Goal: Information Seeking & Learning: Learn about a topic

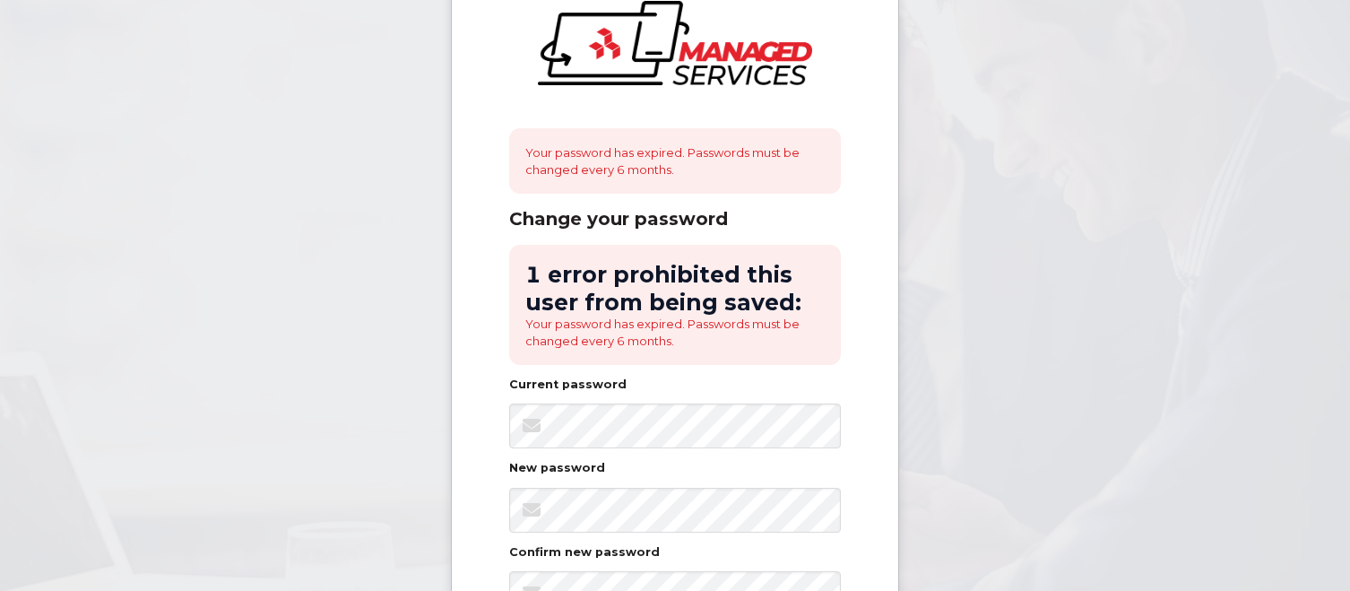
scroll to position [269, 0]
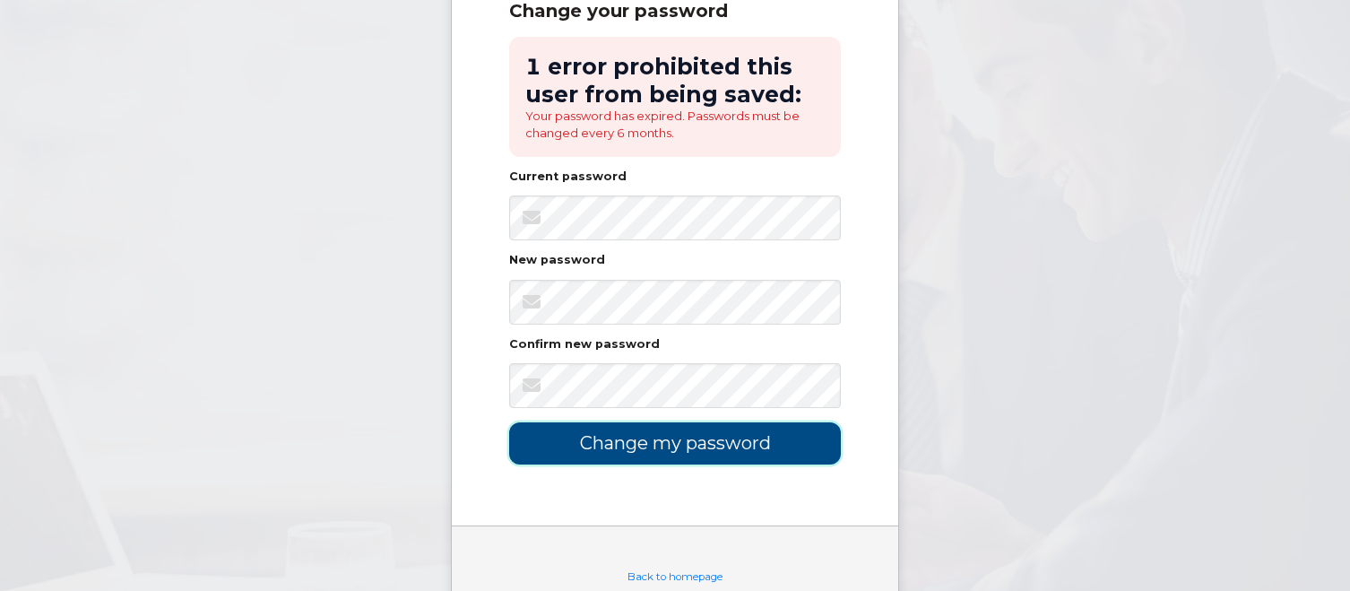
click at [722, 441] on input "Change my password" at bounding box center [675, 443] width 332 height 42
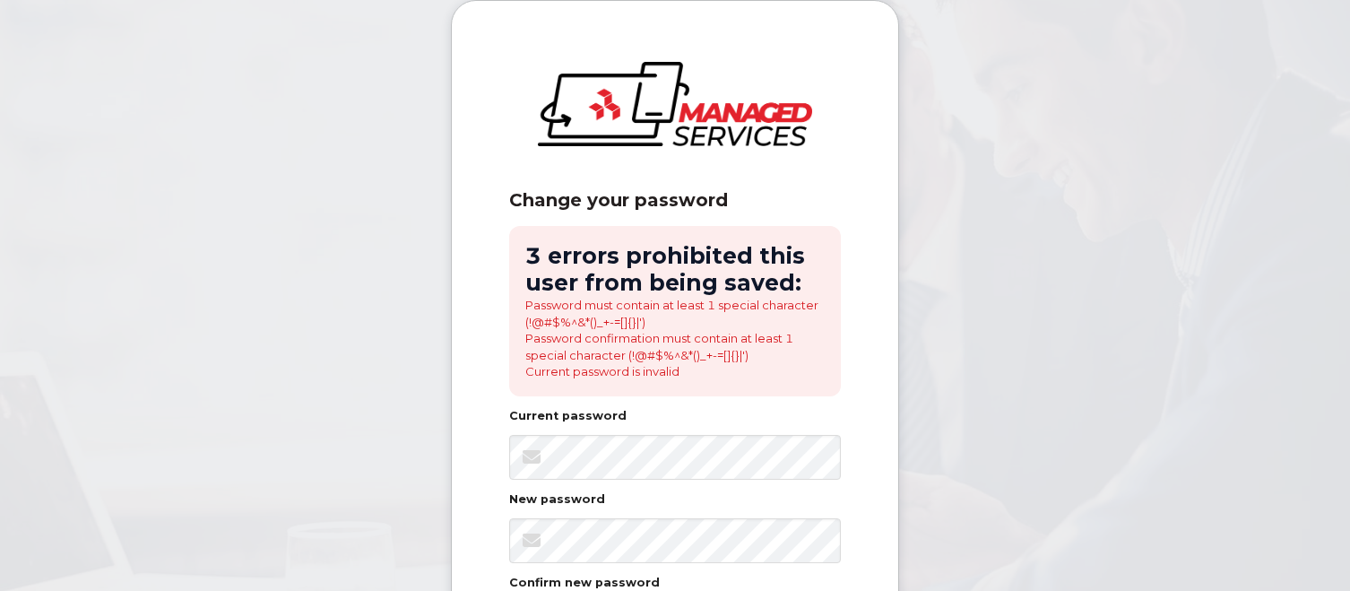
scroll to position [303, 0]
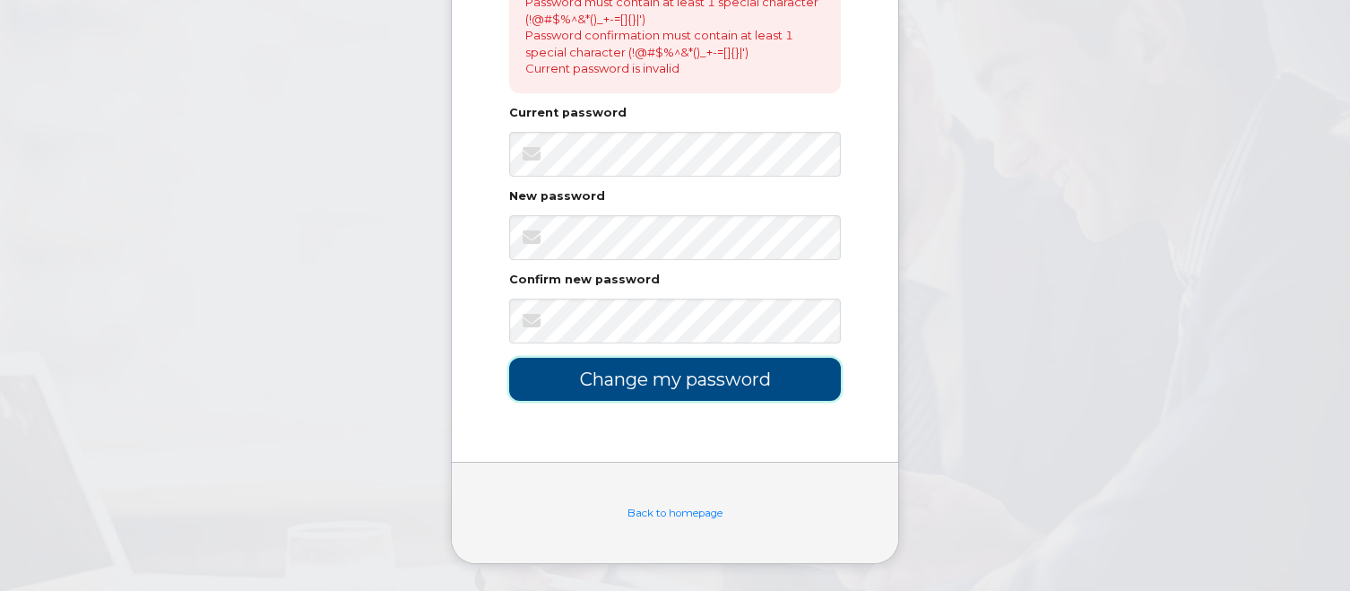
click at [691, 373] on input "Change my password" at bounding box center [675, 379] width 332 height 42
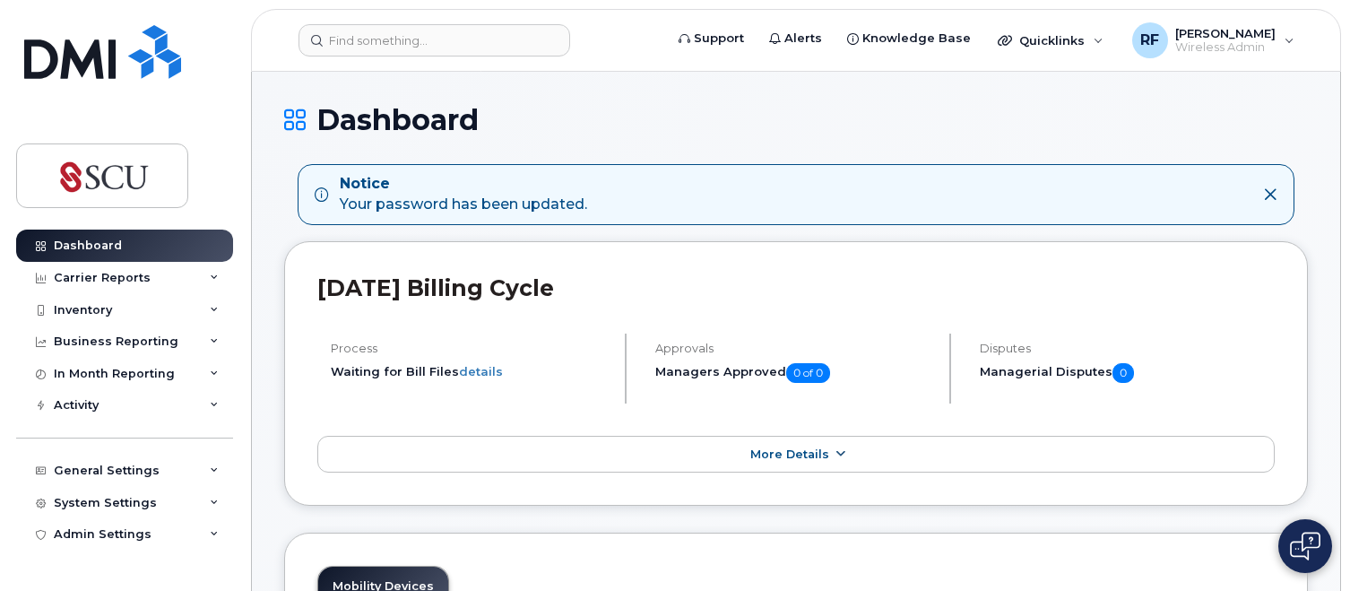
click at [810, 454] on span "More Details" at bounding box center [789, 453] width 79 height 13
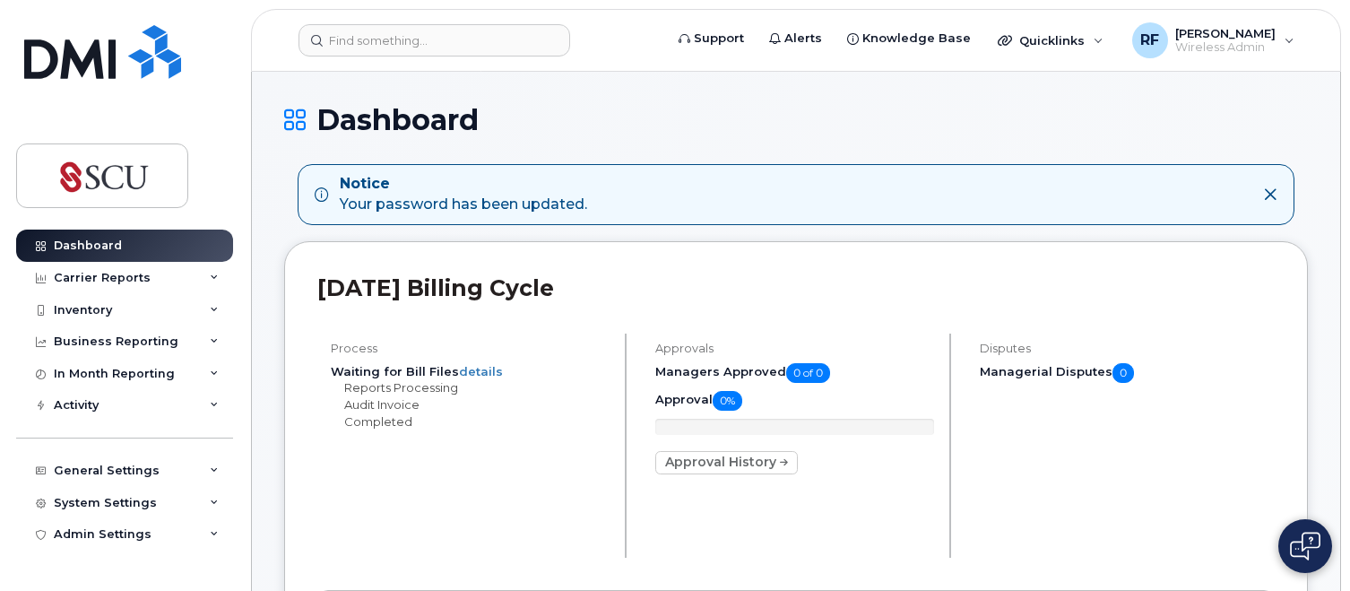
click at [1277, 195] on icon at bounding box center [1270, 194] width 14 height 14
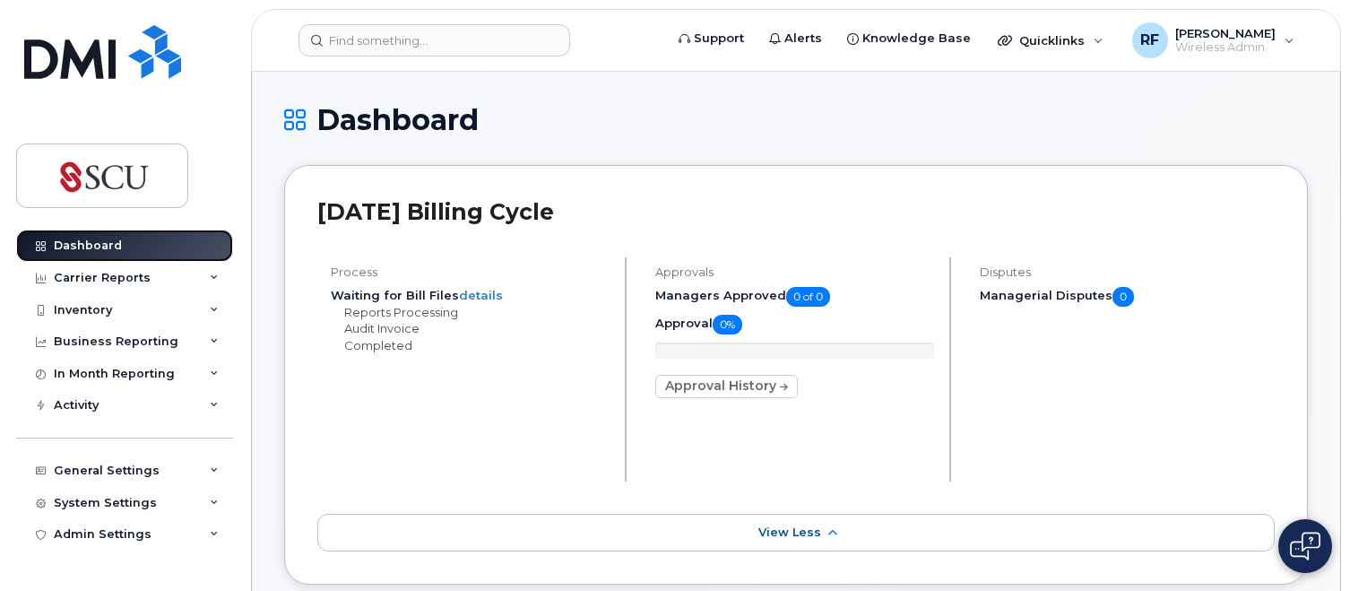
click at [105, 246] on div "Dashboard" at bounding box center [88, 245] width 68 height 14
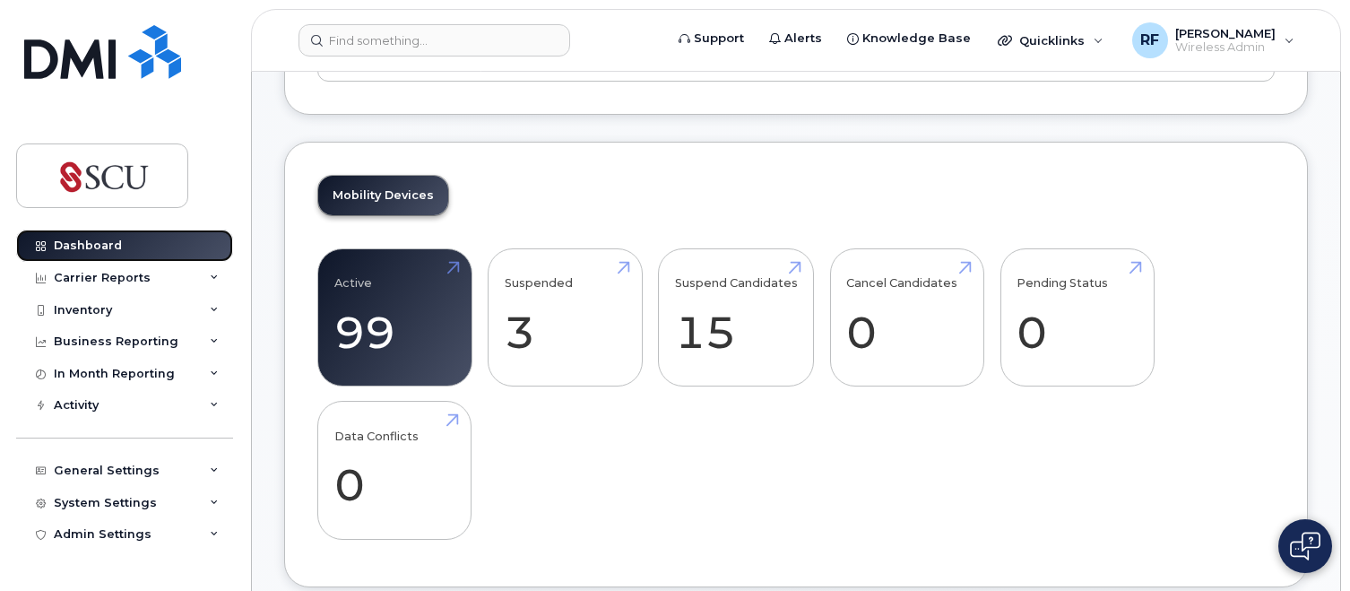
scroll to position [538, 0]
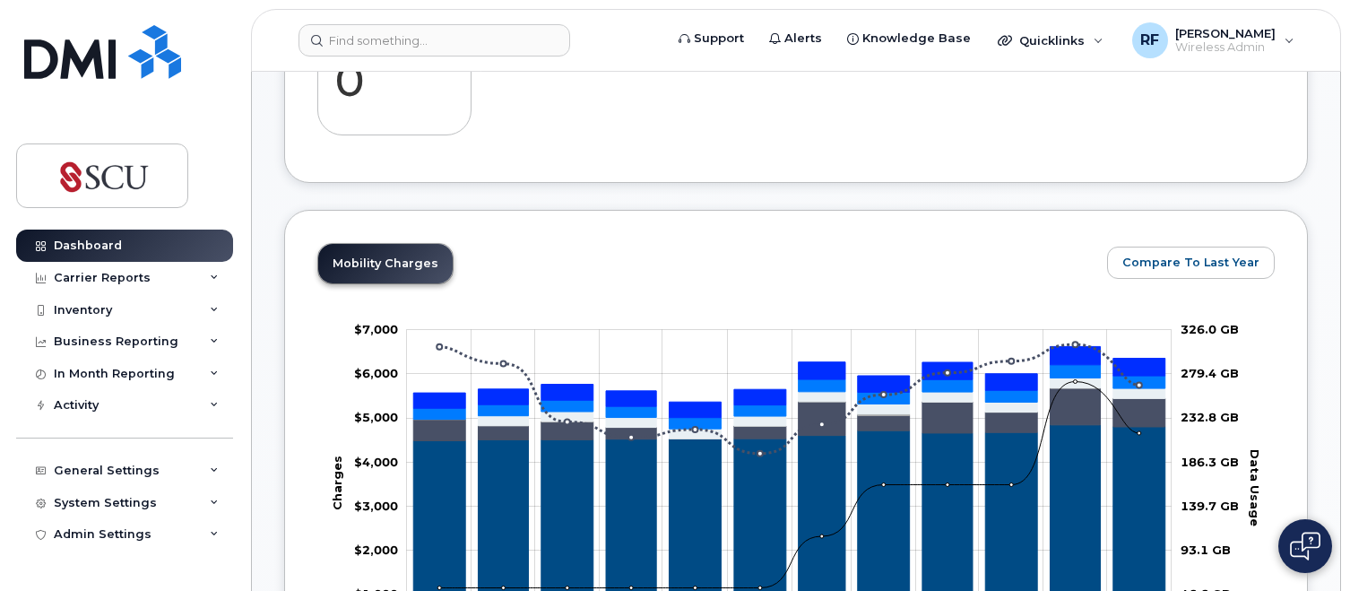
scroll to position [807, 0]
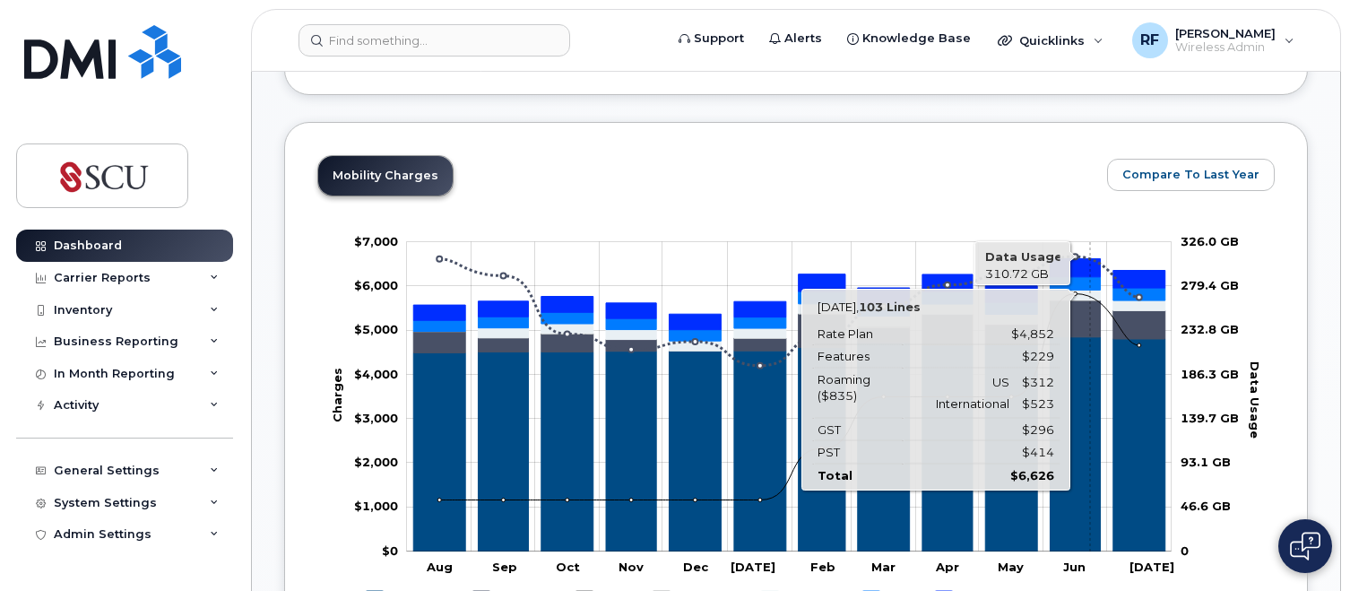
click at [1090, 272] on icon "PST" at bounding box center [1075, 267] width 50 height 18
click at [1090, 271] on icon "PST" at bounding box center [1075, 267] width 50 height 18
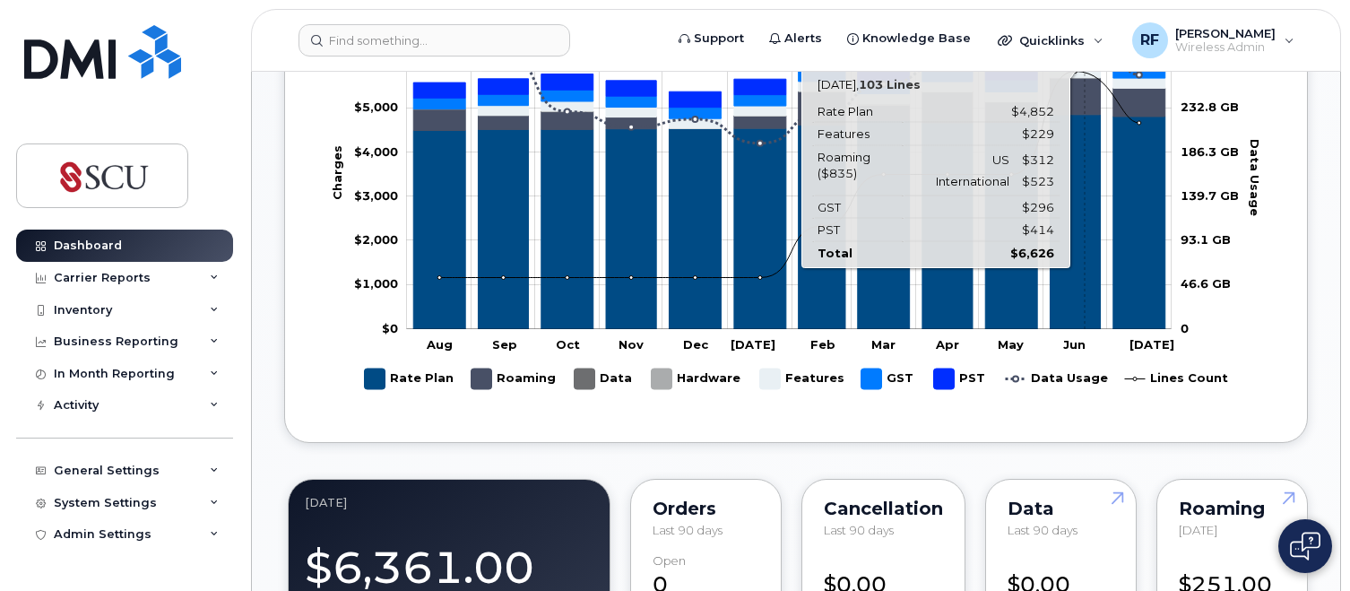
scroll to position [896, 0]
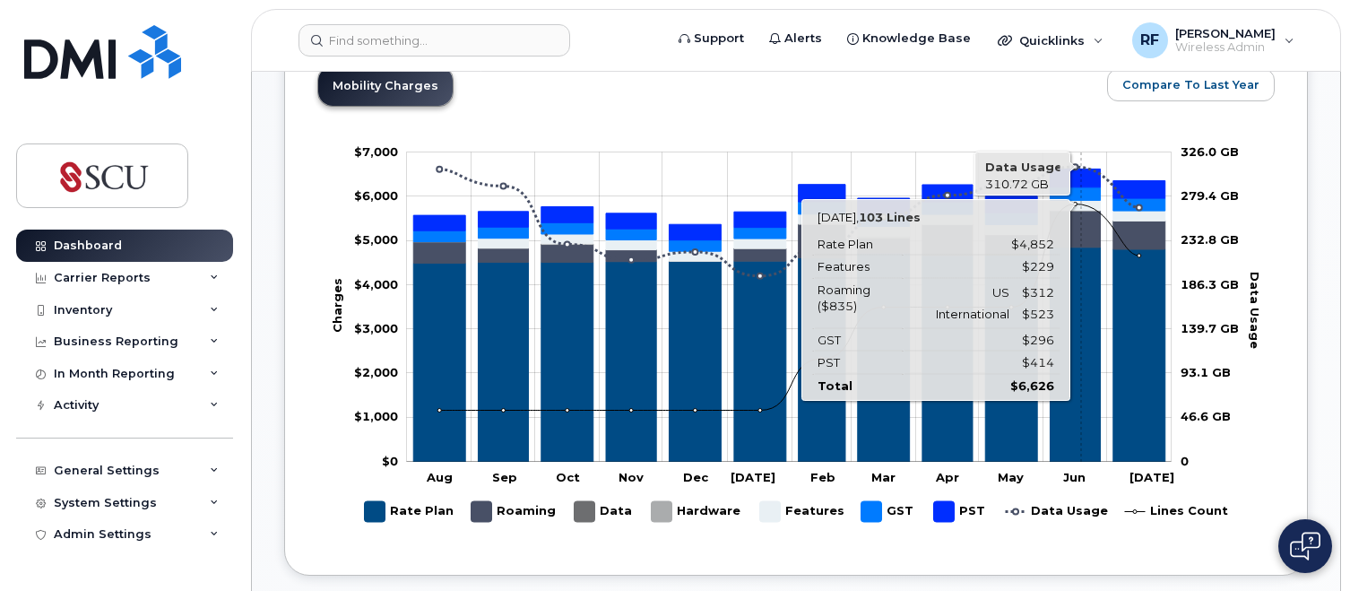
click at [1081, 193] on icon "GST" at bounding box center [1075, 193] width 50 height 13
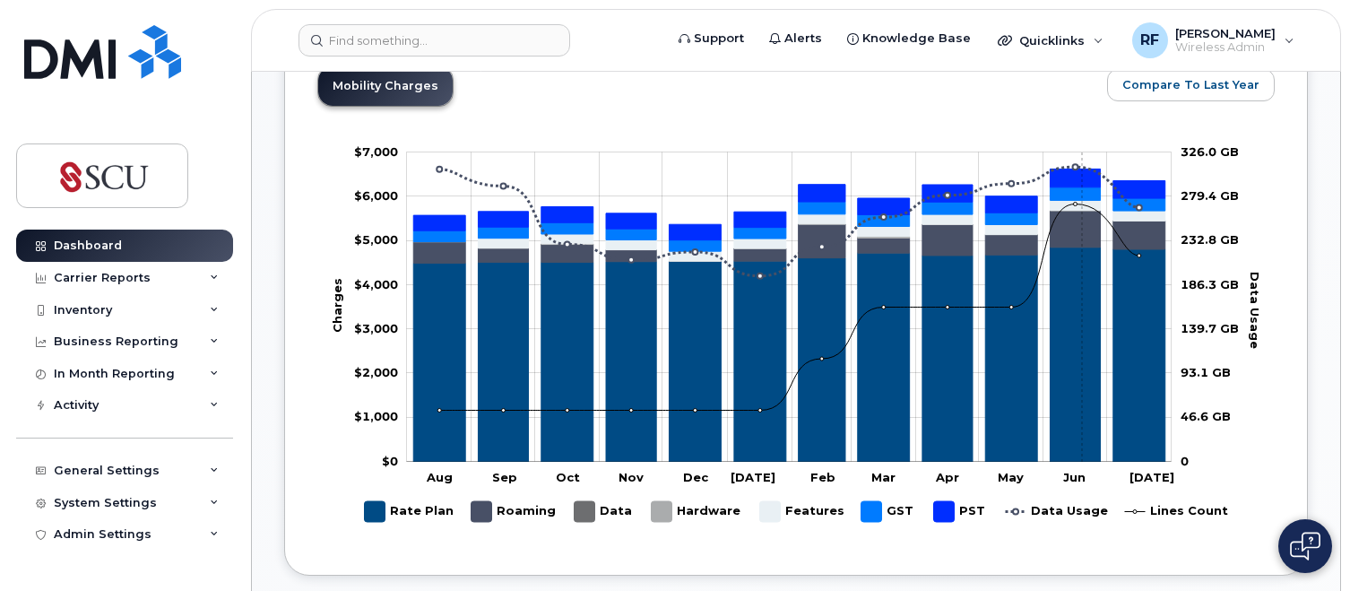
click at [1082, 183] on icon "PST" at bounding box center [1075, 178] width 50 height 18
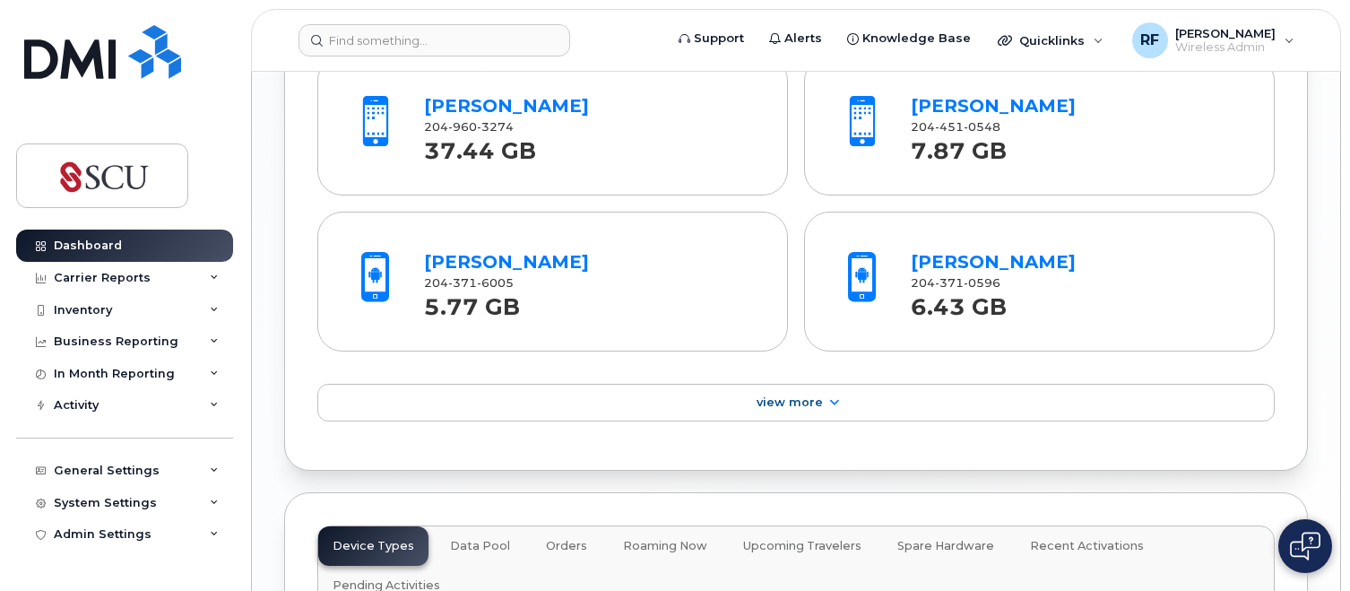
scroll to position [2062, 0]
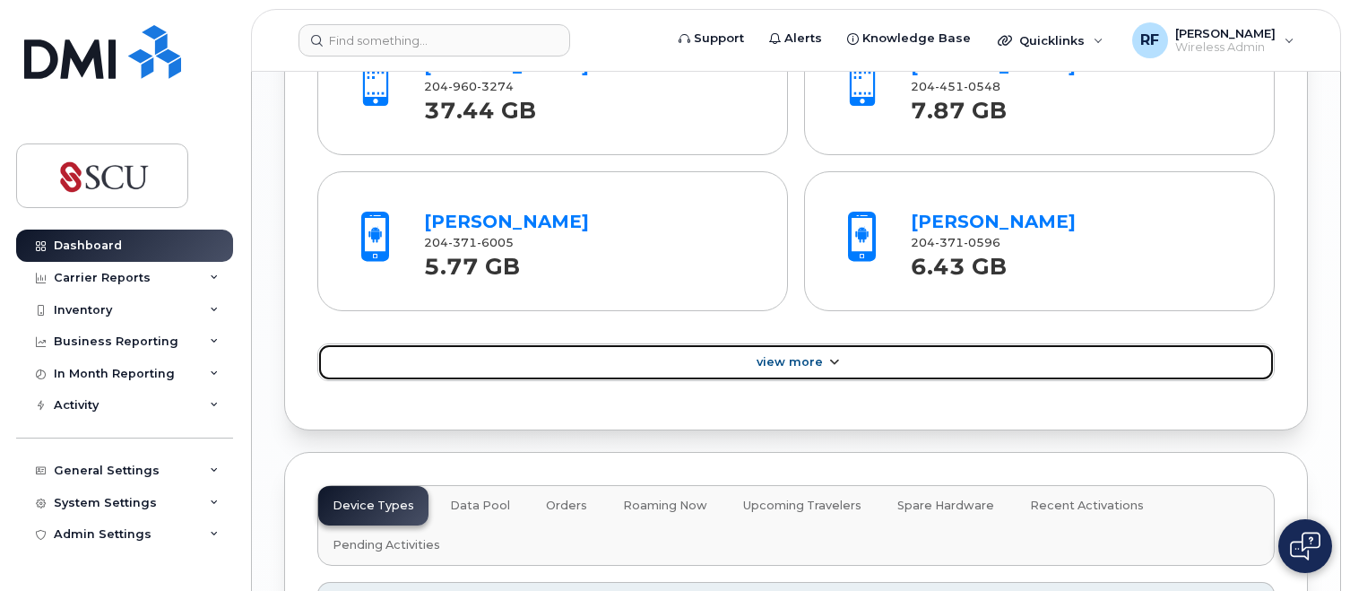
click at [892, 368] on link "View More" at bounding box center [795, 362] width 957 height 38
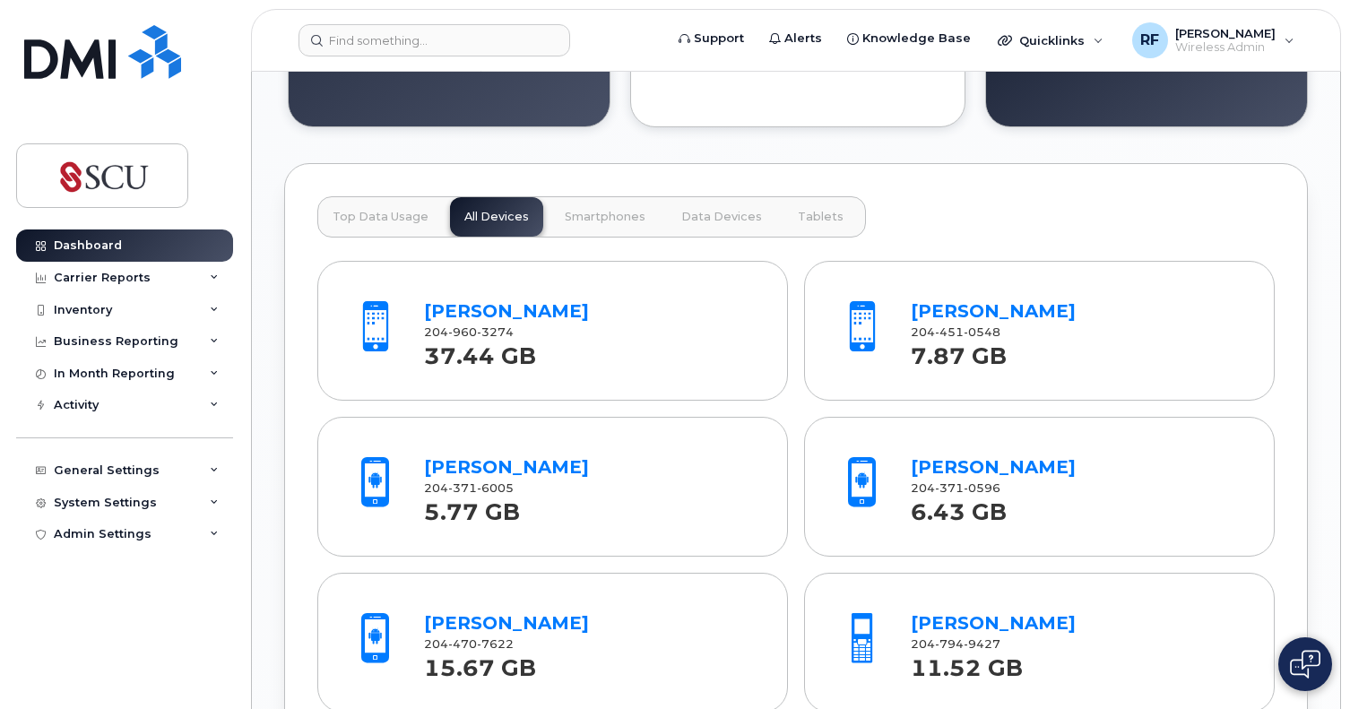
scroll to position [1848, 0]
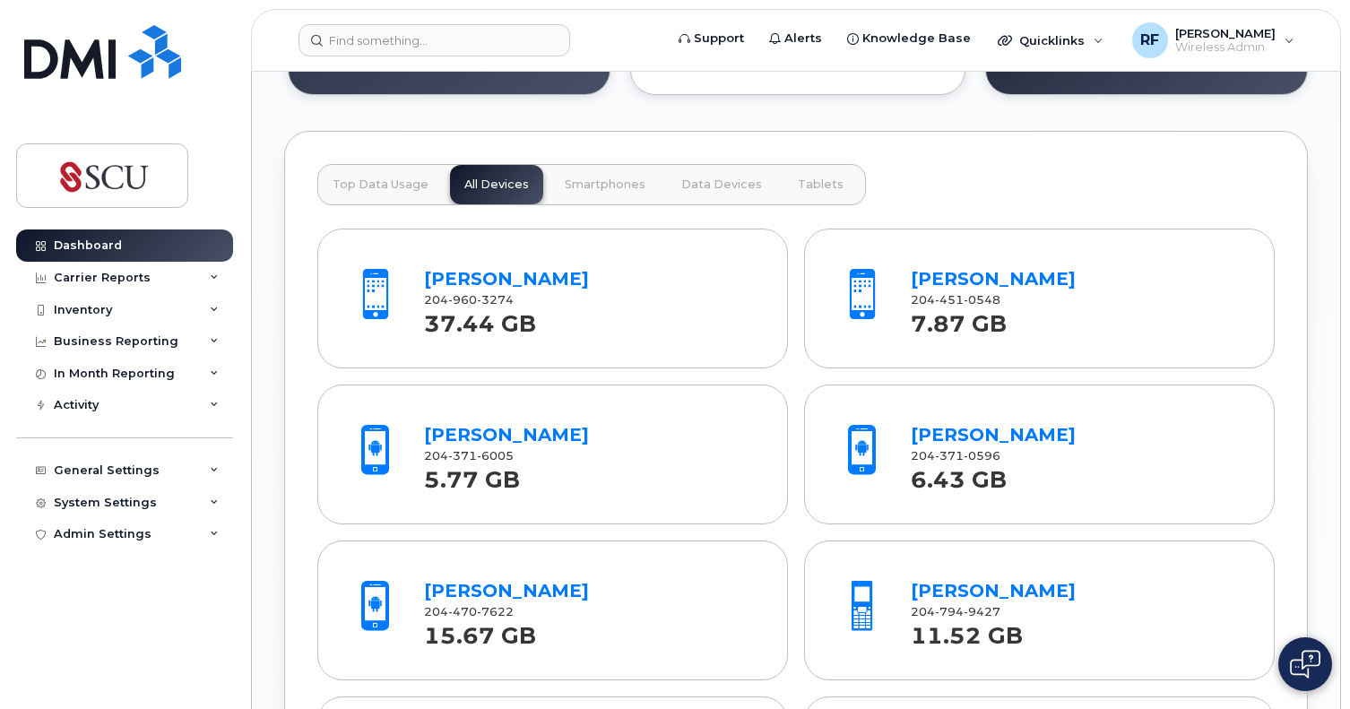
click at [496, 315] on strong "37.44 GB" at bounding box center [480, 318] width 112 height 37
click at [474, 276] on link "Barrett Peitsch" at bounding box center [506, 279] width 165 height 22
click at [454, 588] on link "[PERSON_NAME]" at bounding box center [506, 591] width 165 height 22
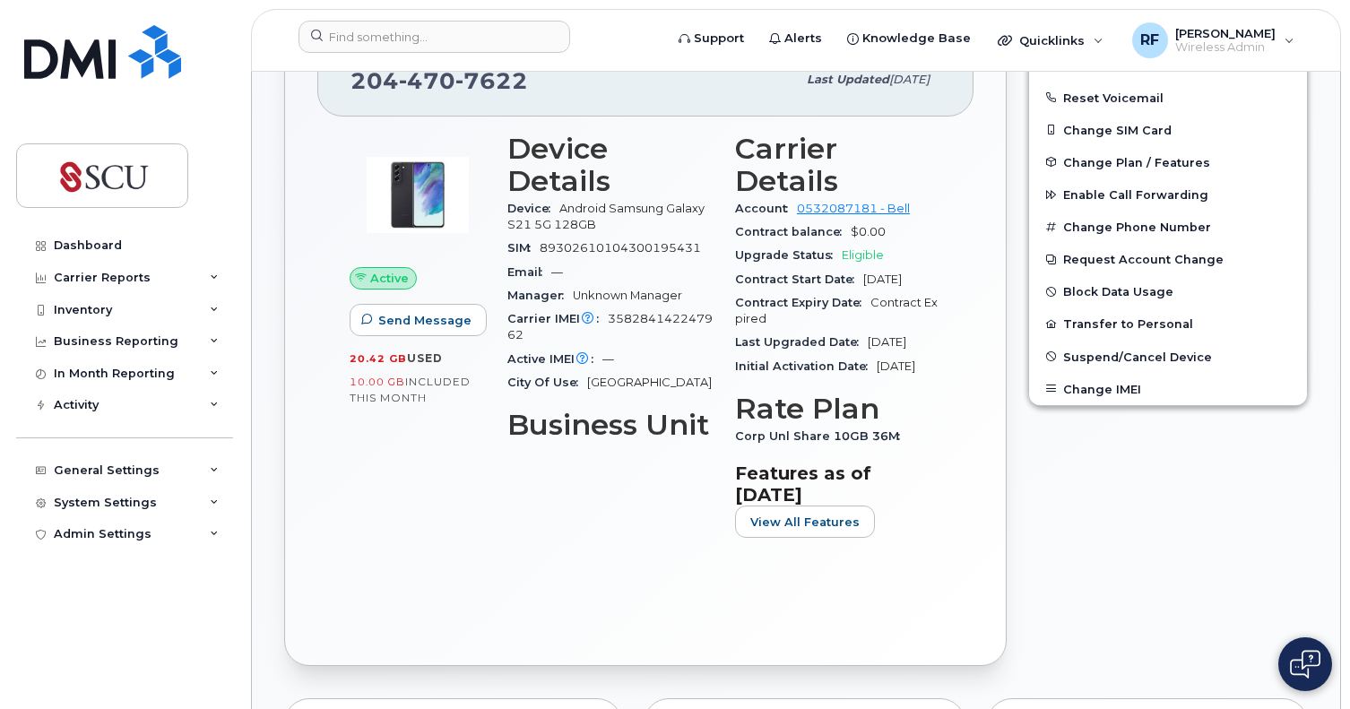
scroll to position [448, 0]
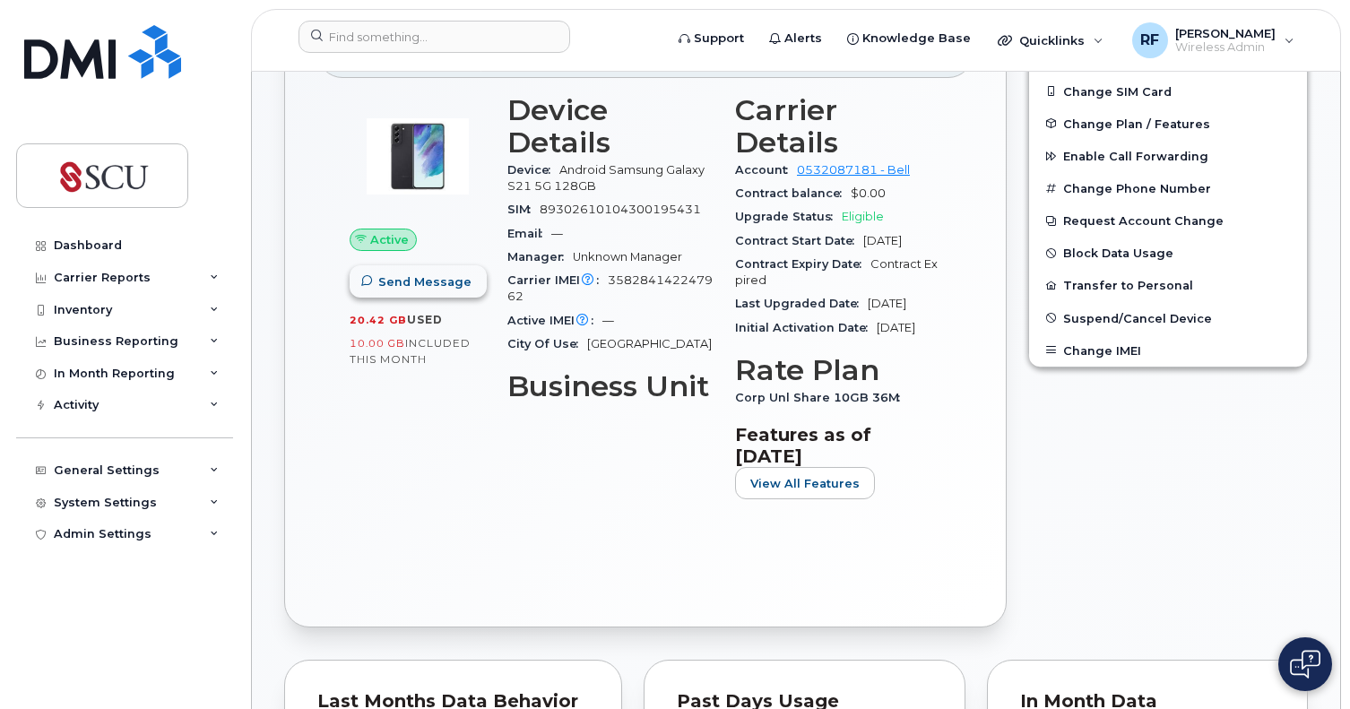
click at [409, 284] on span "Send Message" at bounding box center [424, 281] width 93 height 17
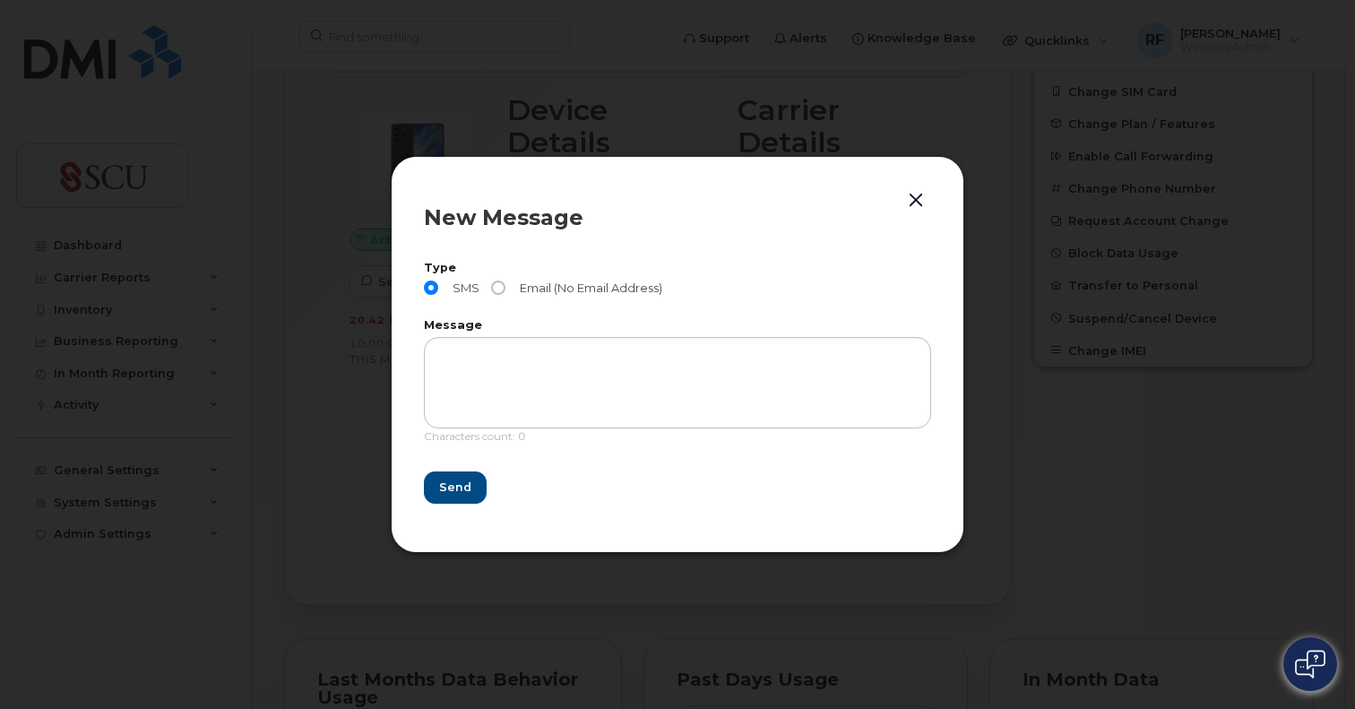
click at [907, 199] on button "button" at bounding box center [916, 200] width 27 height 25
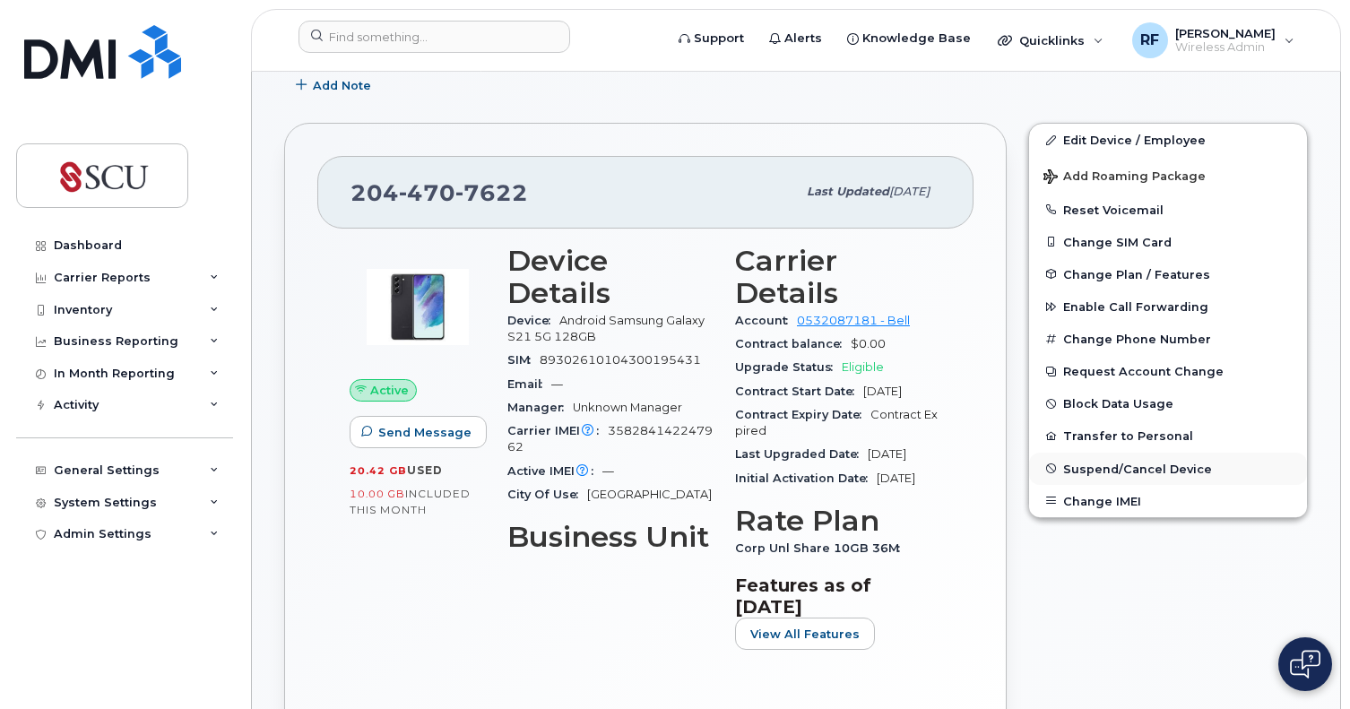
scroll to position [269, 0]
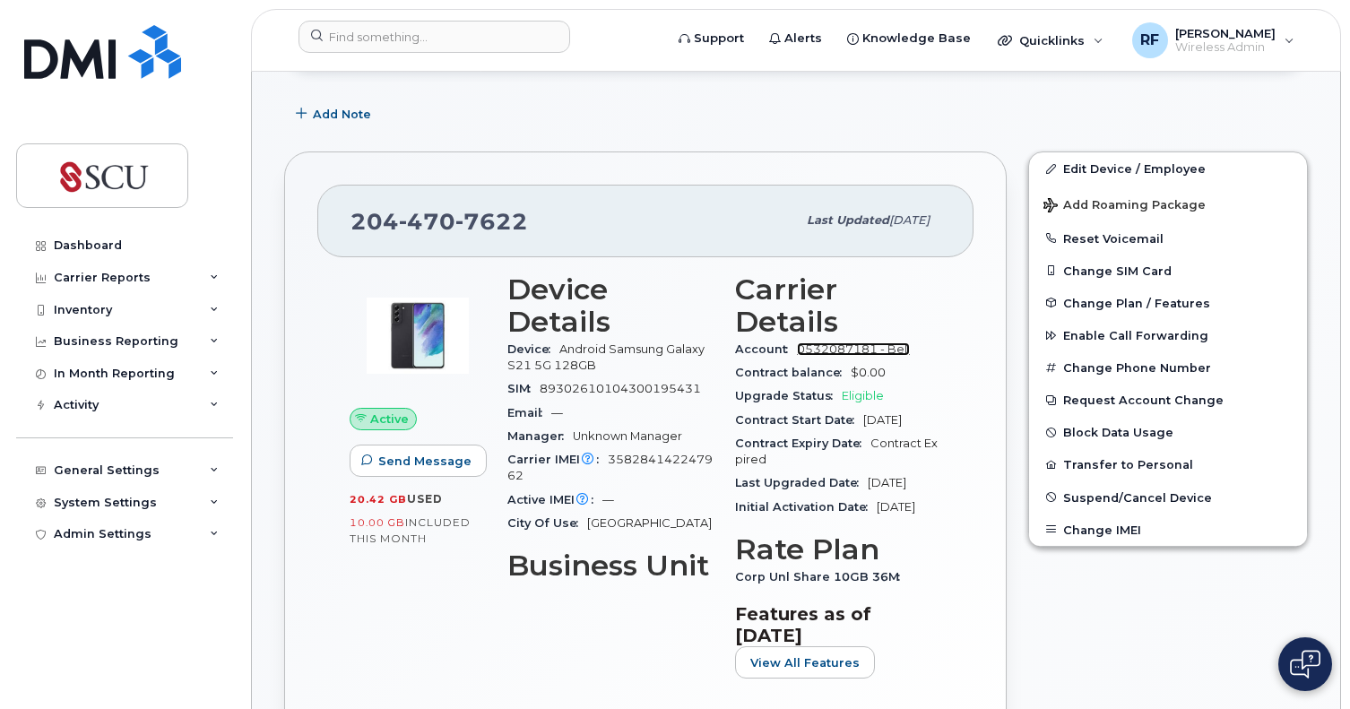
click at [848, 343] on link "0532087181 - Bell" at bounding box center [853, 348] width 113 height 13
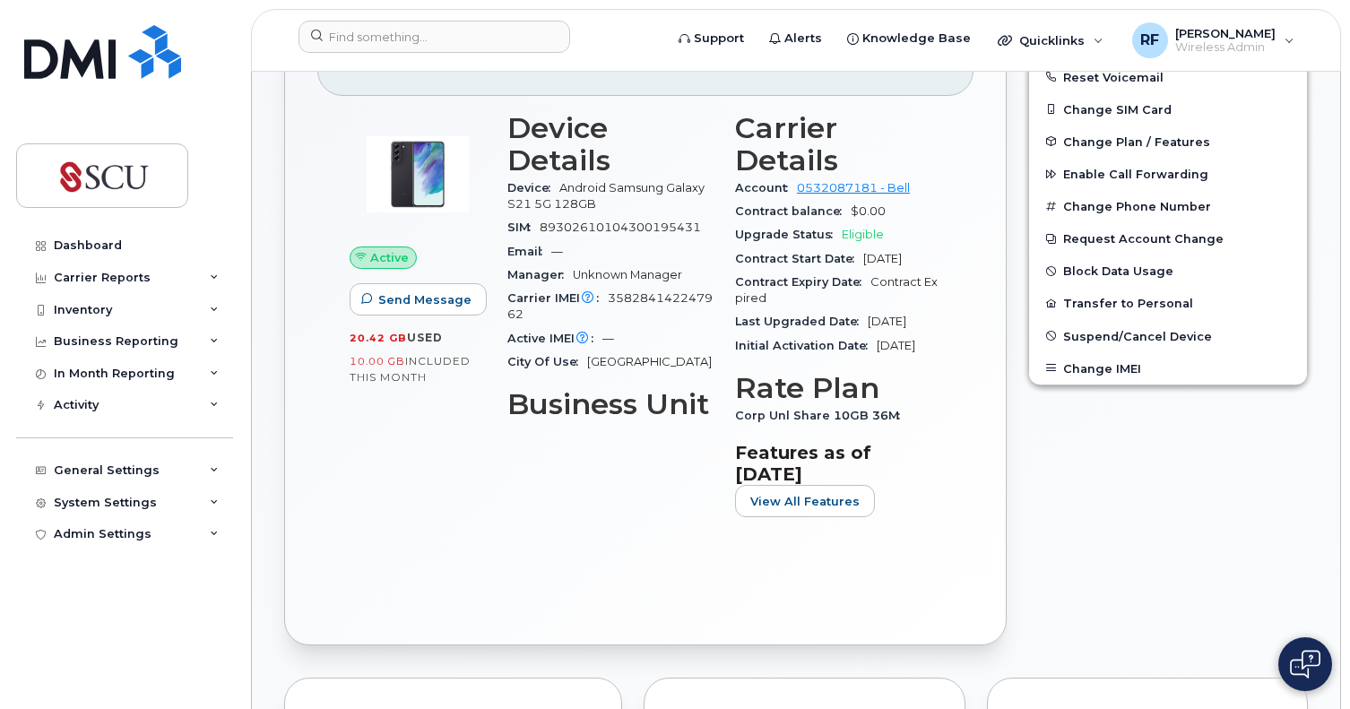
scroll to position [448, 0]
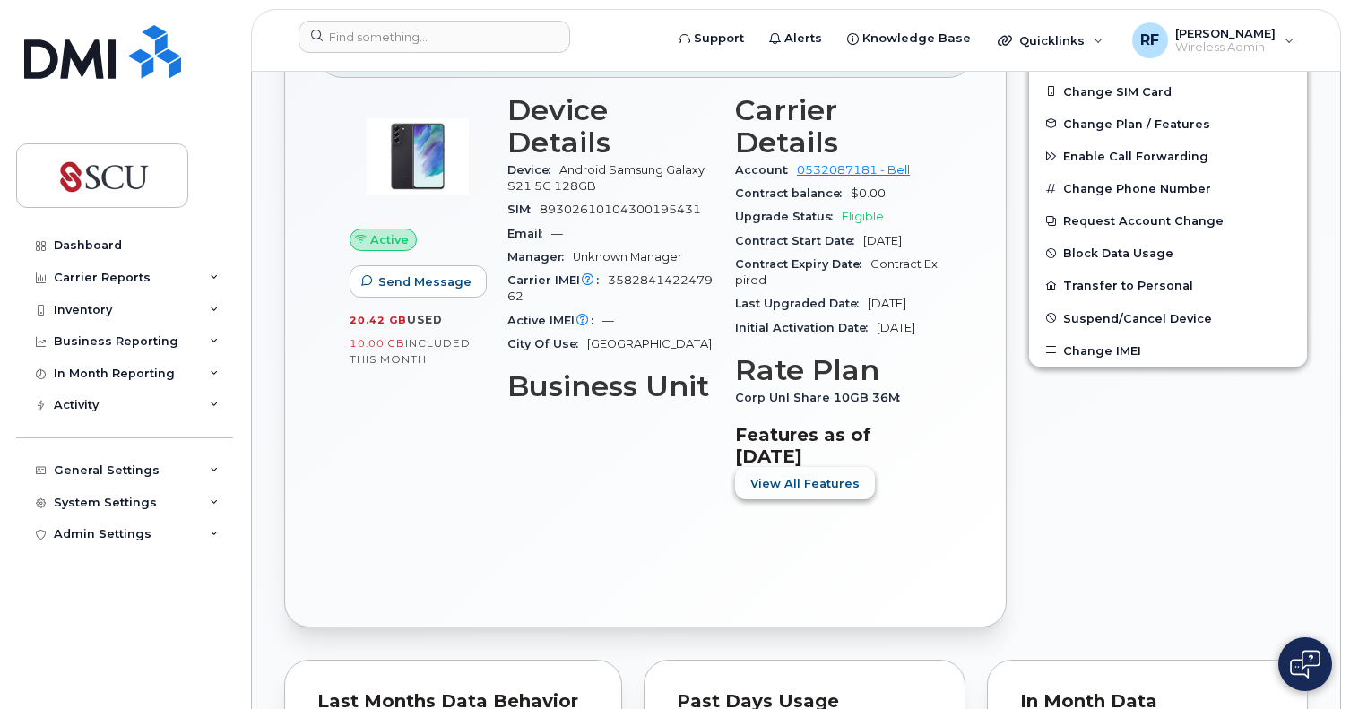
click at [822, 492] on span "View All Features" at bounding box center [804, 483] width 109 height 17
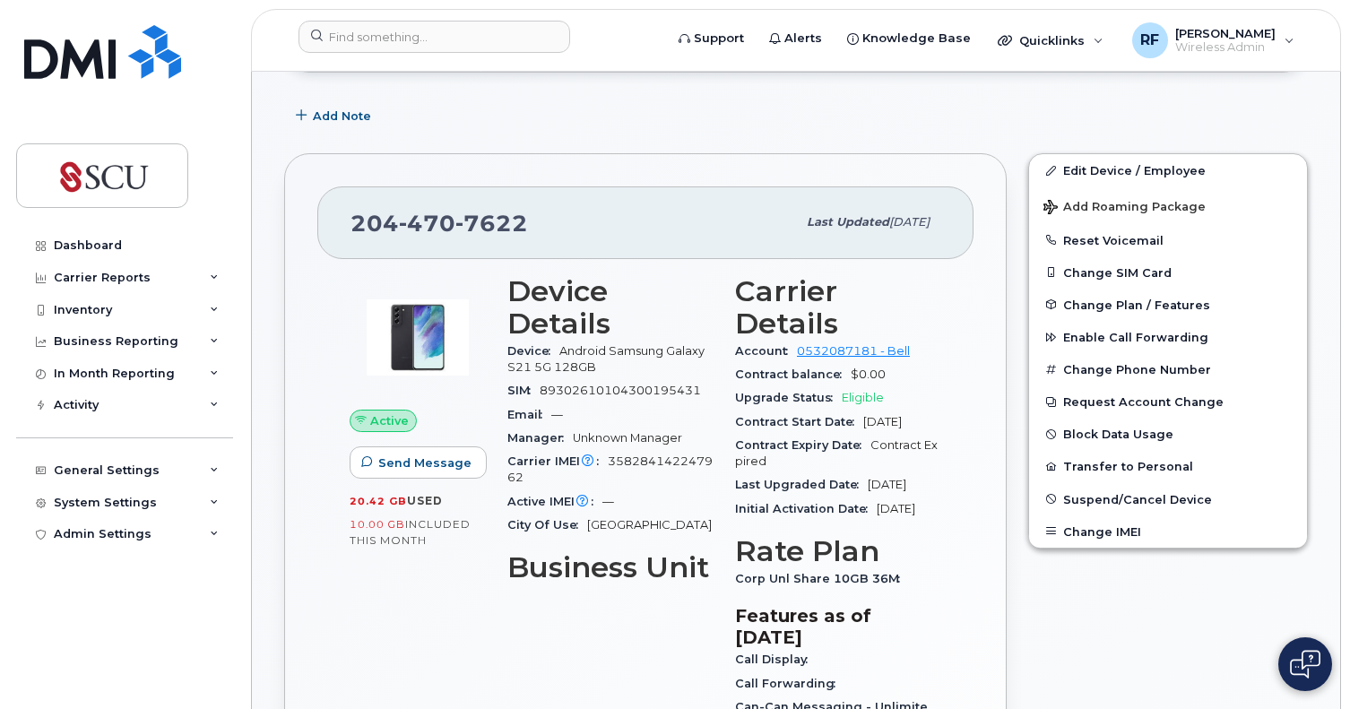
scroll to position [269, 0]
click at [227, 395] on div "Activity" at bounding box center [124, 405] width 217 height 32
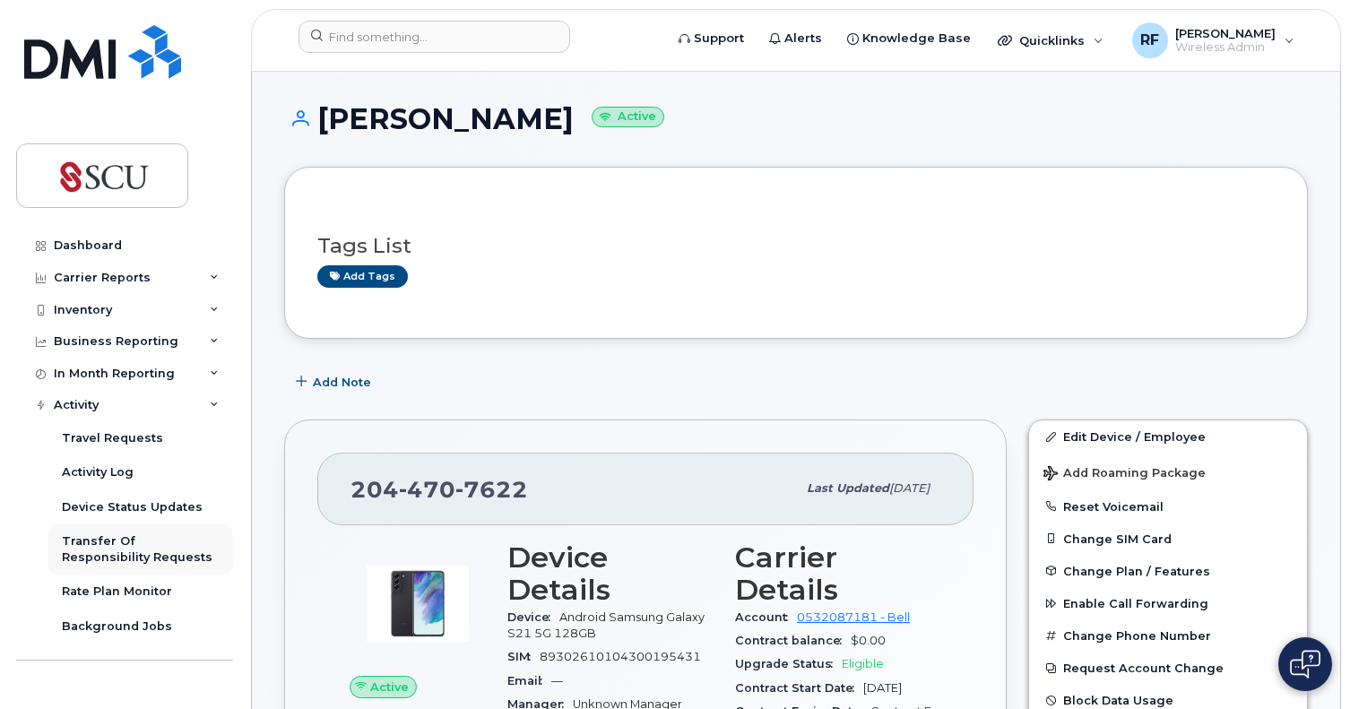
scroll to position [0, 0]
click at [738, 29] on link "Support" at bounding box center [711, 39] width 91 height 36
click at [731, 35] on span "Support" at bounding box center [719, 39] width 50 height 18
click at [106, 472] on div "Activity Log" at bounding box center [98, 472] width 72 height 16
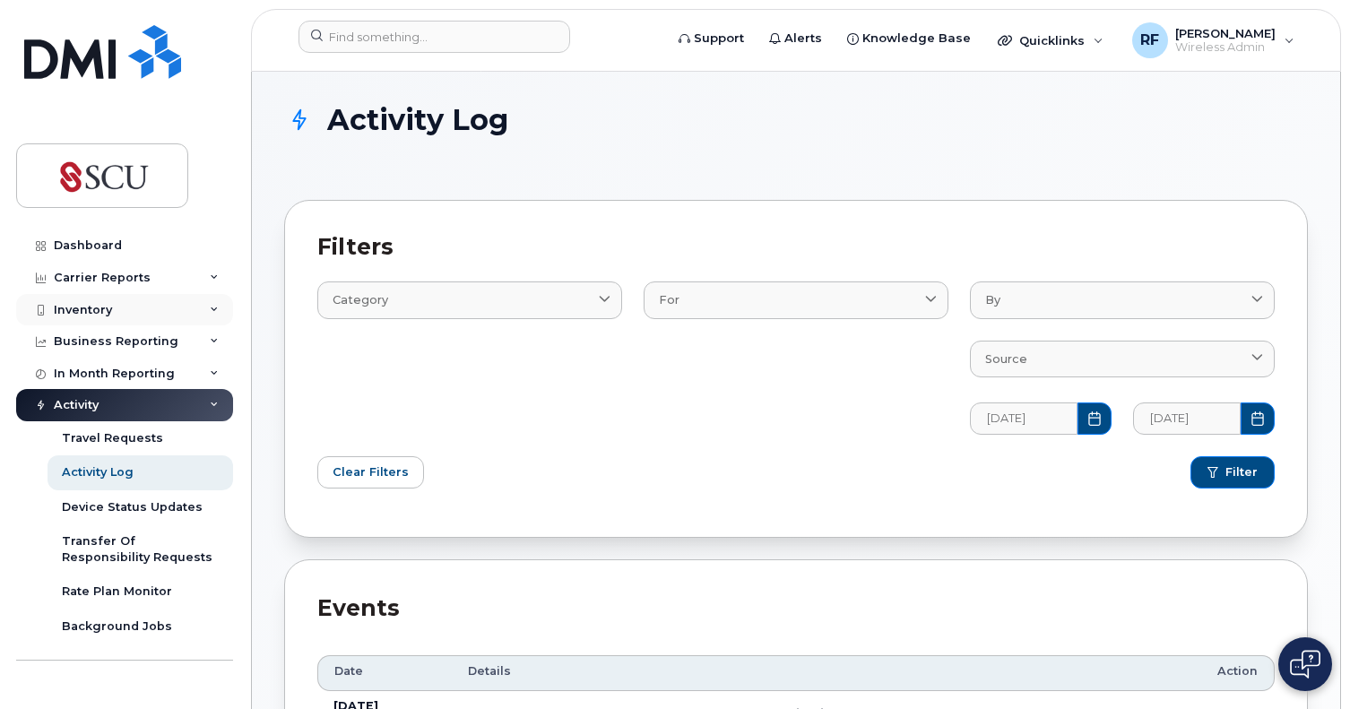
click at [70, 307] on div "Inventory" at bounding box center [83, 310] width 58 height 14
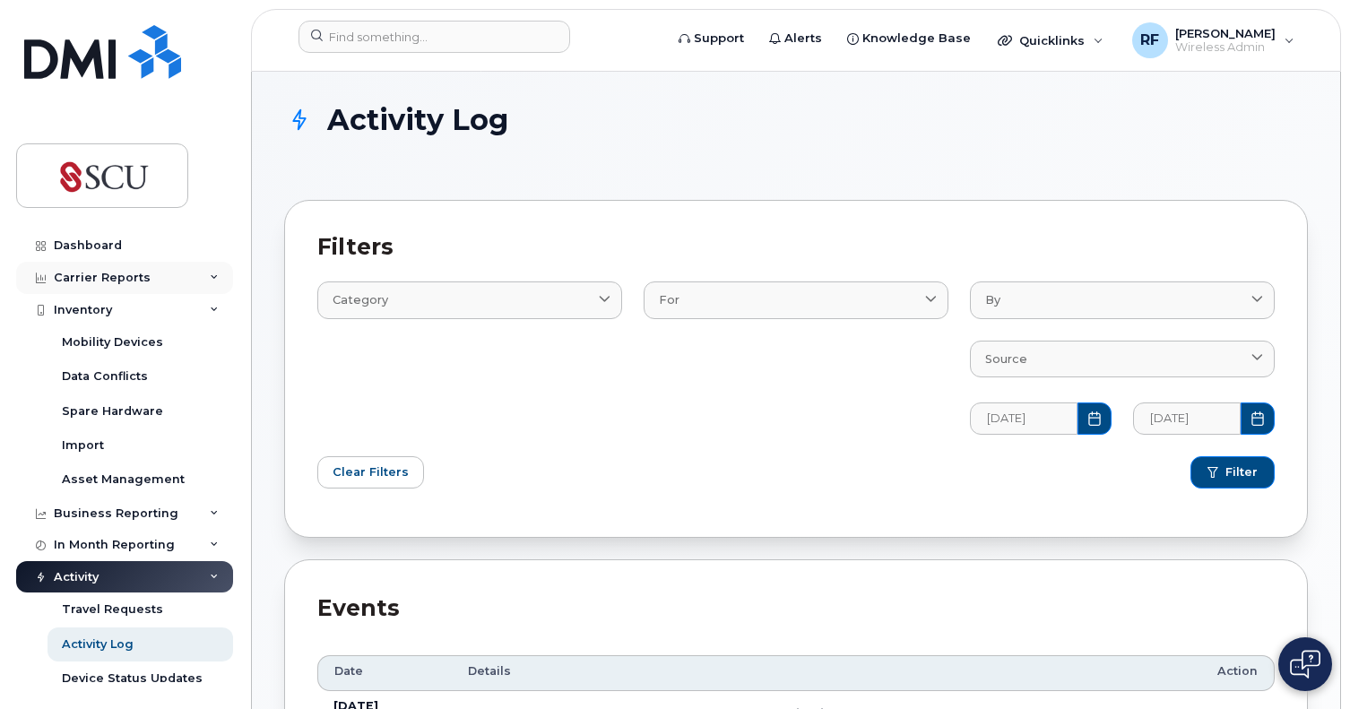
click at [79, 280] on div "Carrier Reports" at bounding box center [102, 278] width 97 height 14
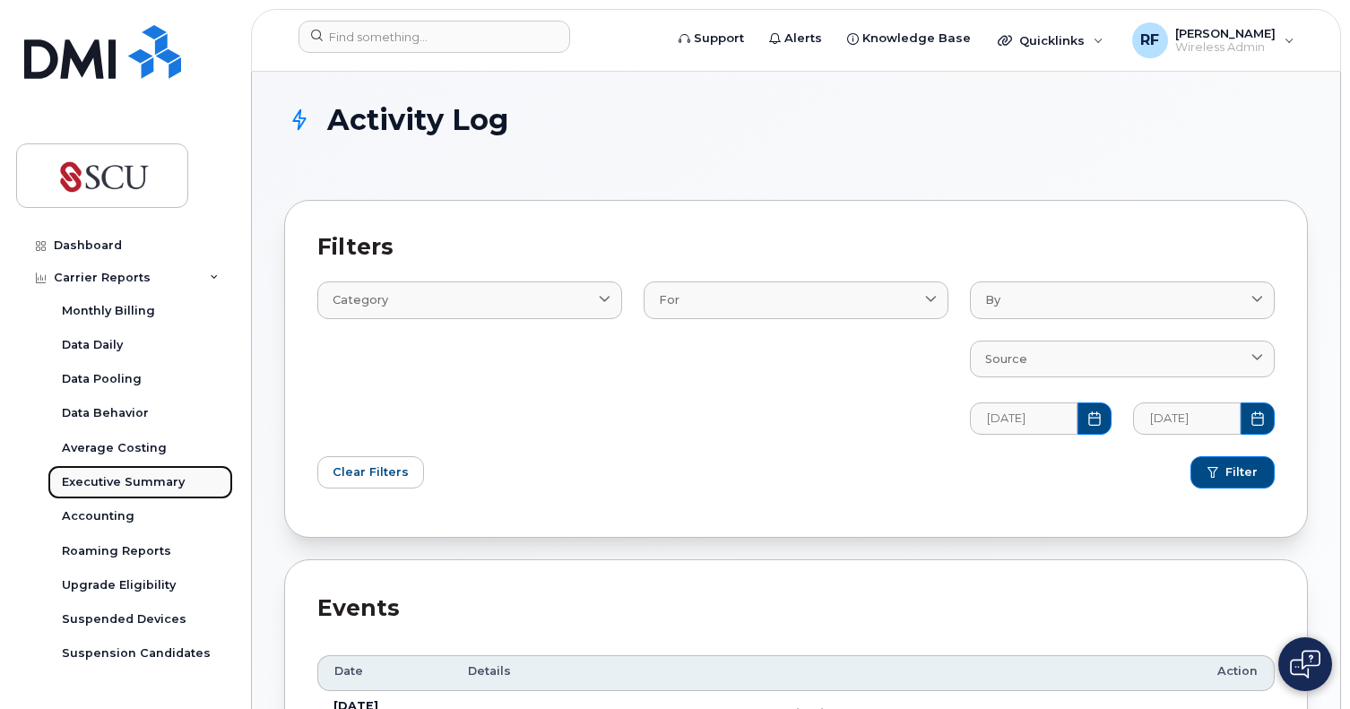
click at [96, 475] on div "Executive Summary" at bounding box center [123, 482] width 123 height 16
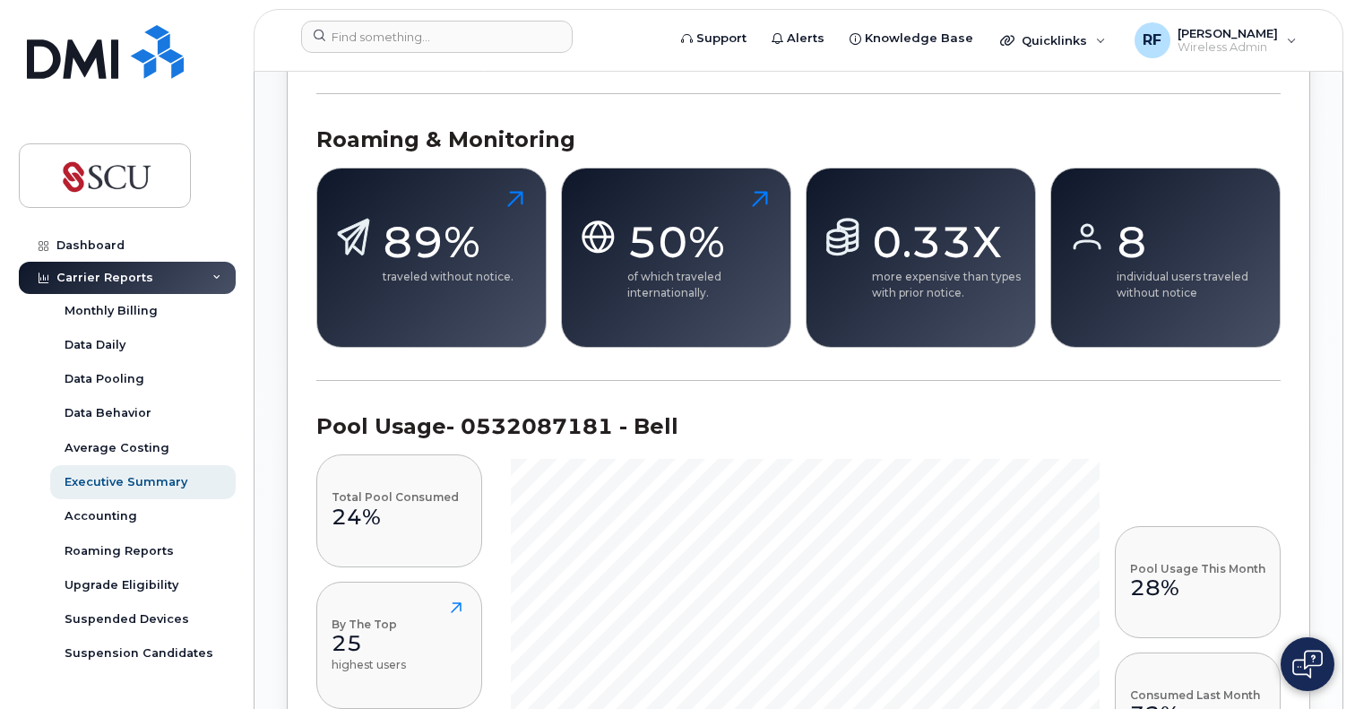
scroll to position [1415, 0]
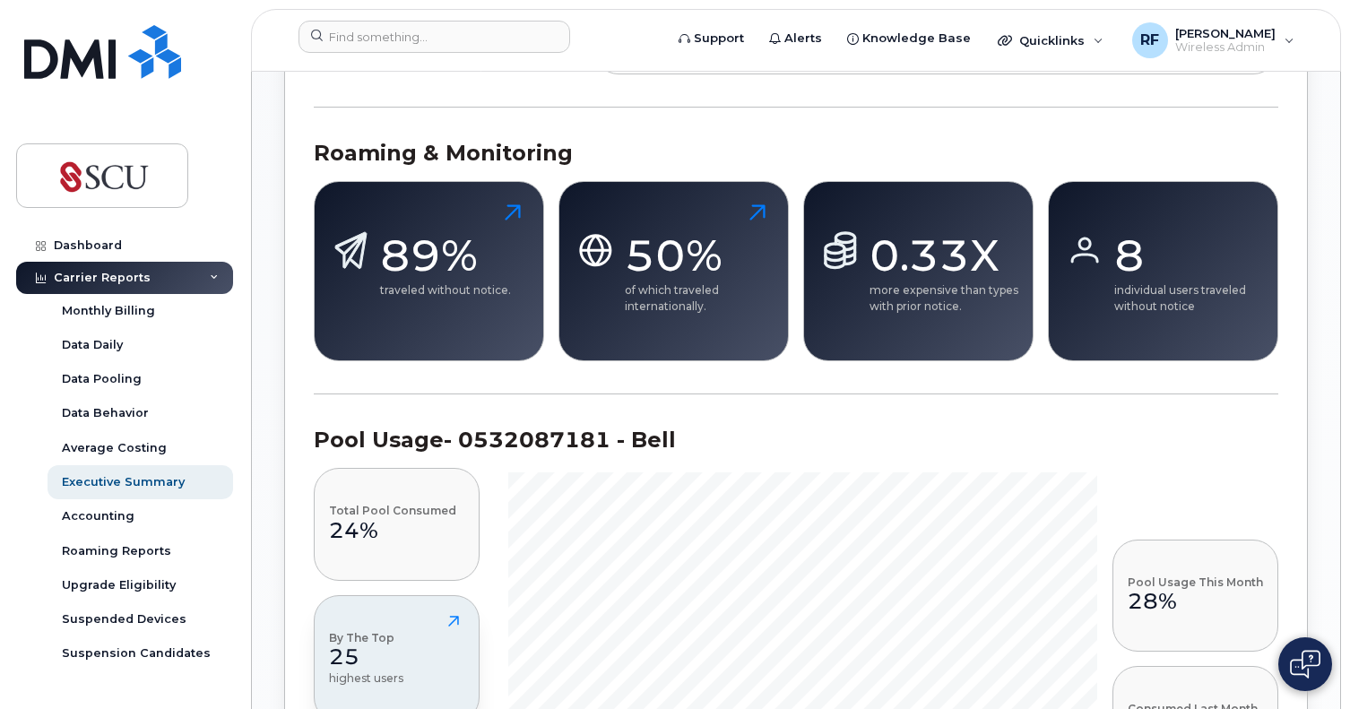
click at [392, 644] on div "25" at bounding box center [366, 657] width 74 height 27
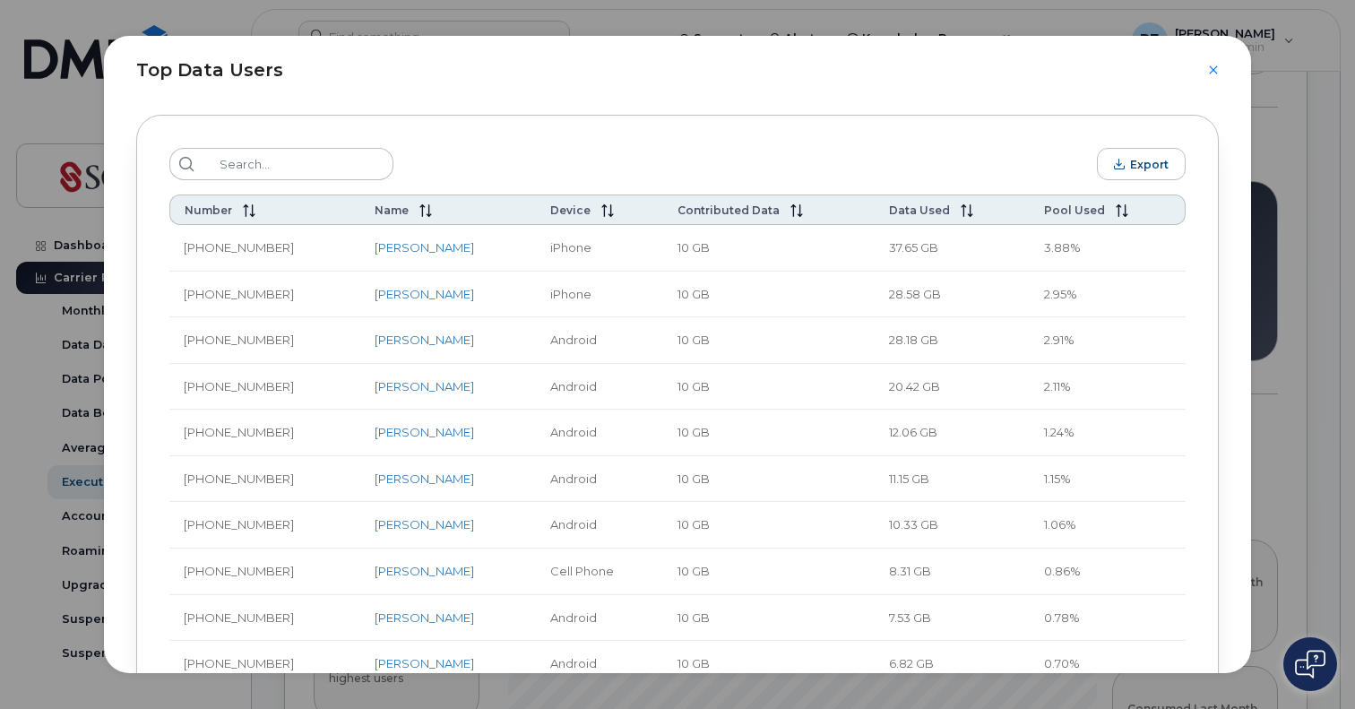
scroll to position [125, 0]
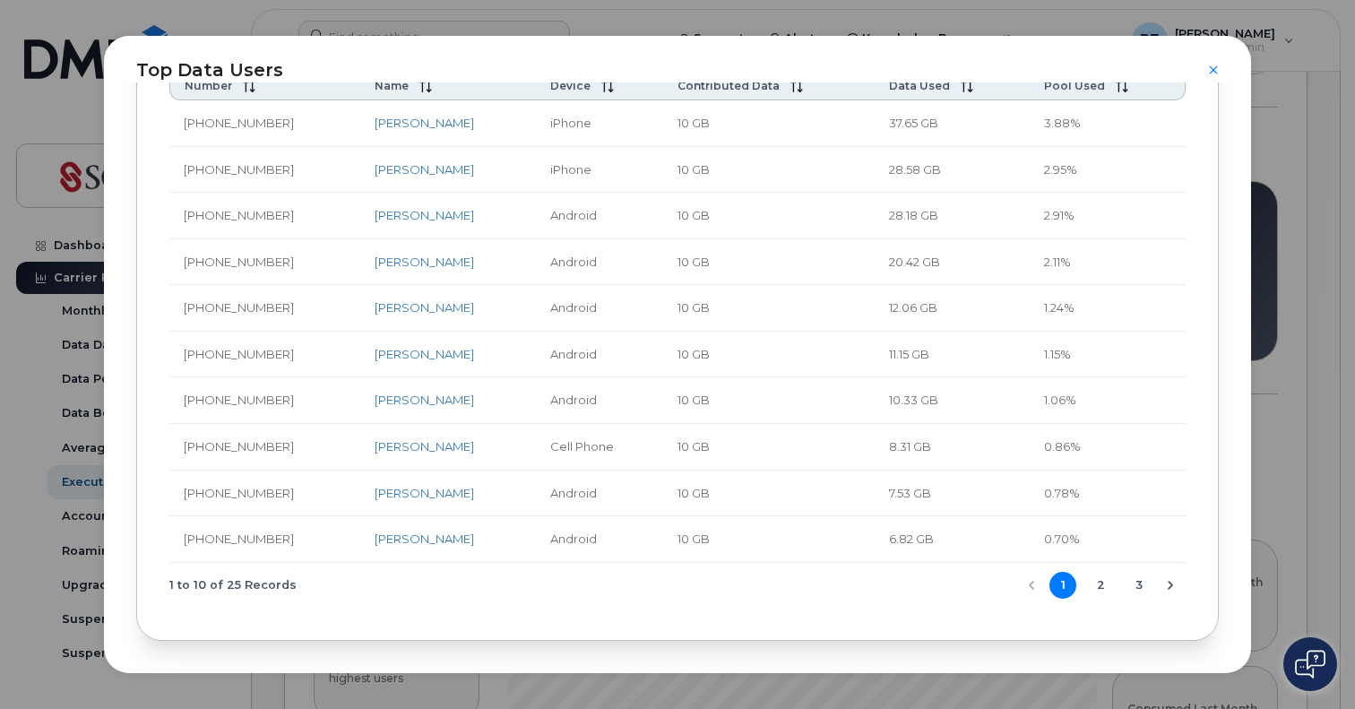
click at [1157, 583] on button "Next Page" at bounding box center [1170, 585] width 27 height 27
click at [1144, 583] on button "3" at bounding box center [1139, 585] width 27 height 27
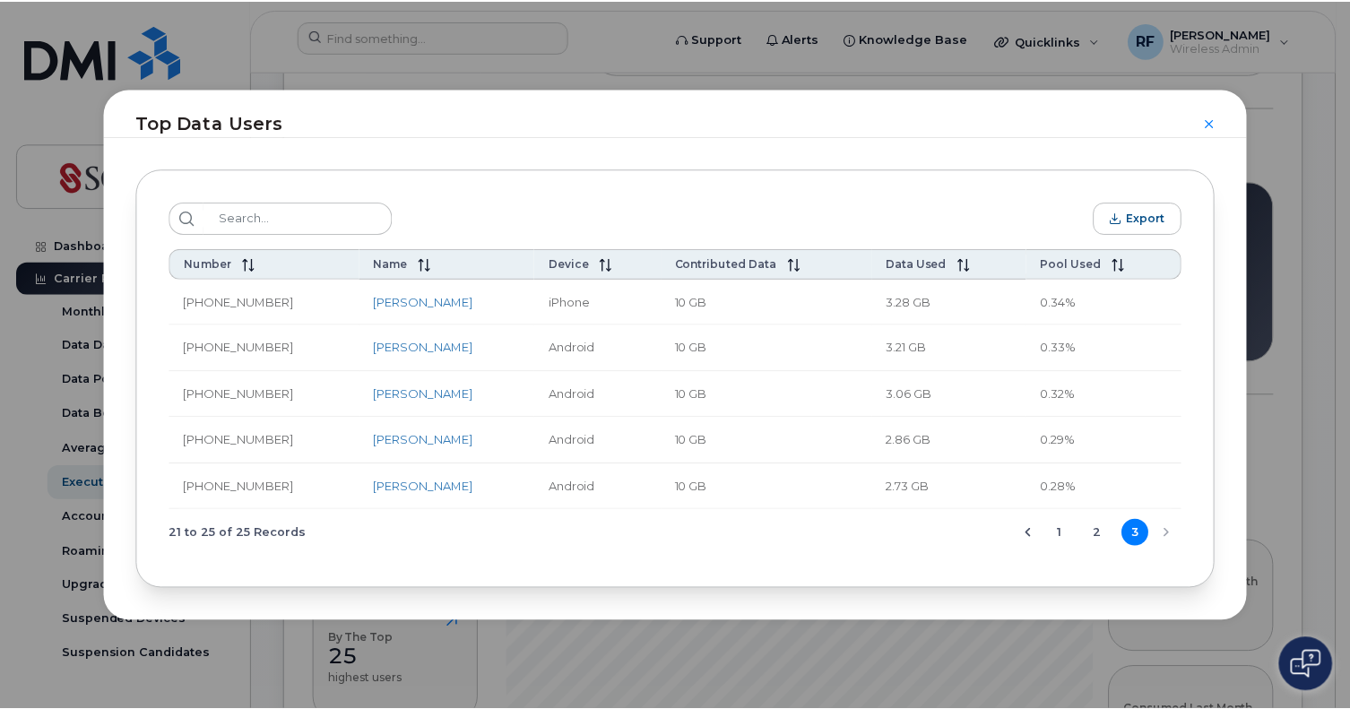
scroll to position [0, 0]
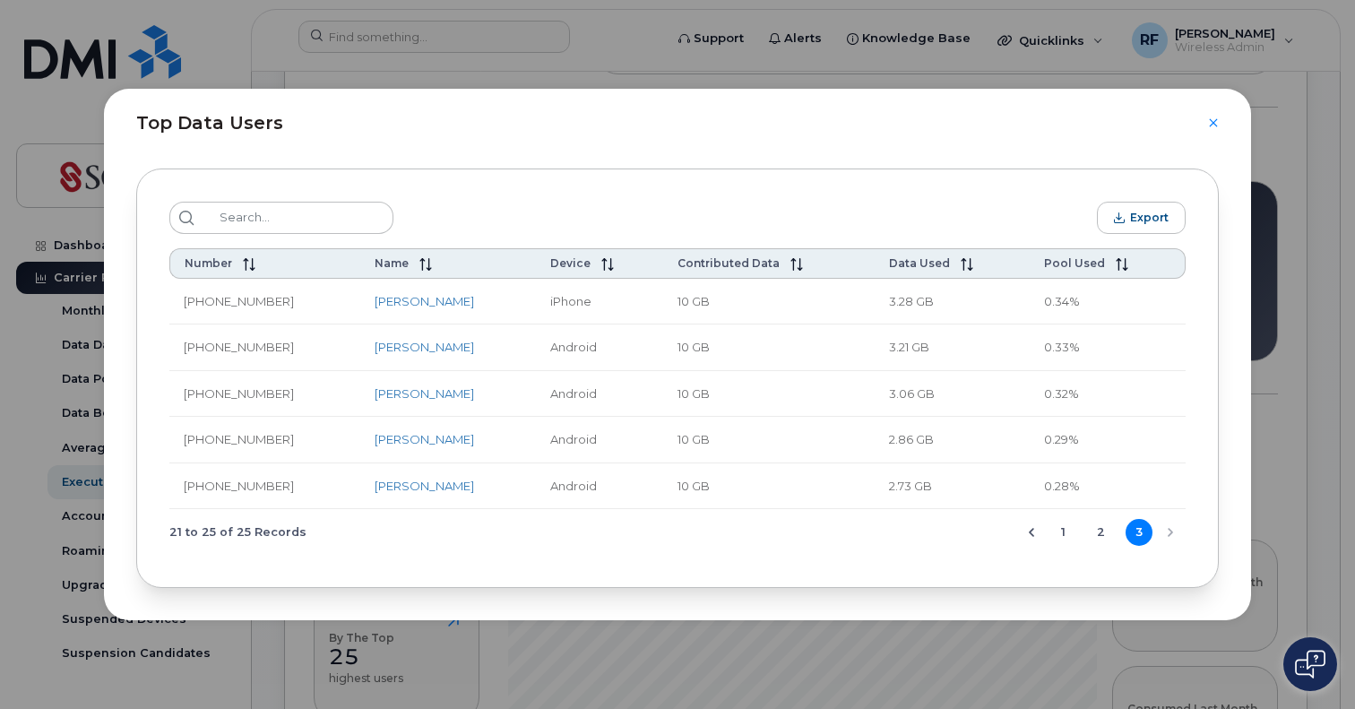
click at [1103, 538] on button "2" at bounding box center [1101, 532] width 27 height 27
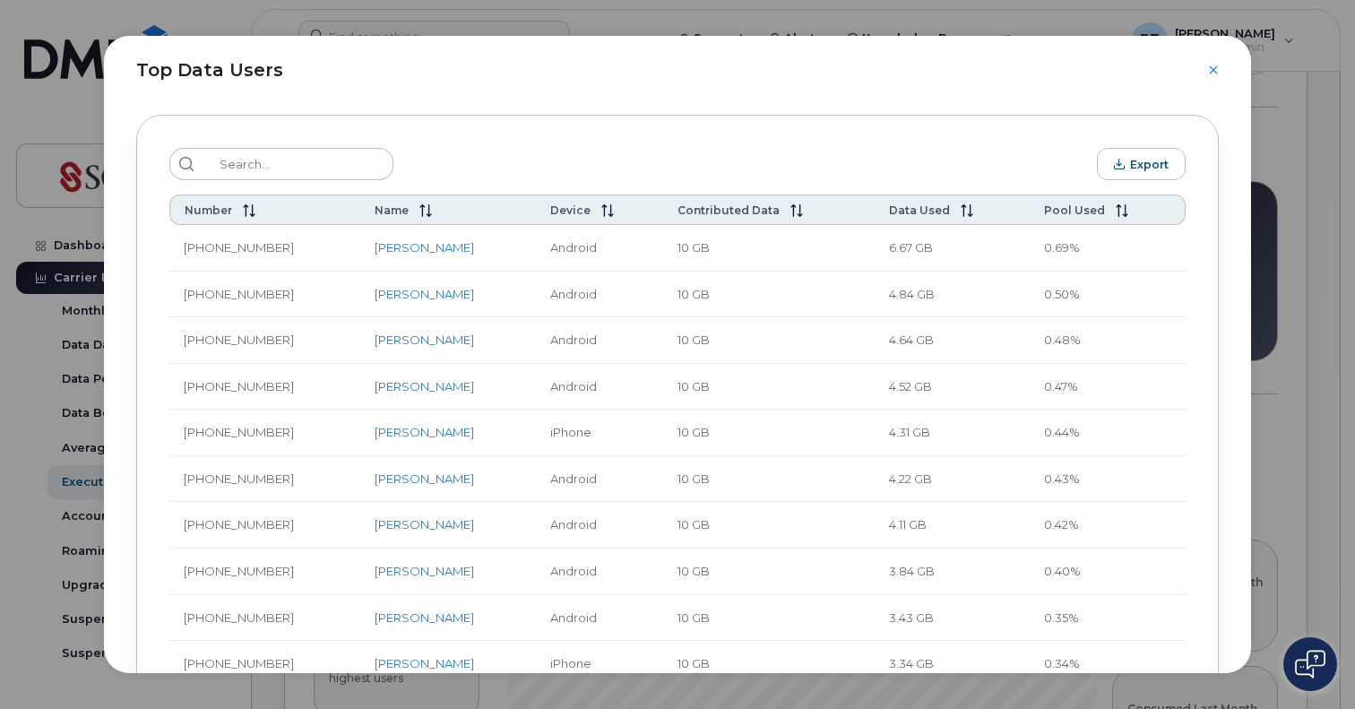
click at [1211, 63] on div "Top Data Users" at bounding box center [677, 60] width 1147 height 48
click at [1213, 76] on div "Top Data Users" at bounding box center [677, 60] width 1147 height 48
click at [1214, 70] on icon "Close" at bounding box center [1213, 69] width 8 height 8
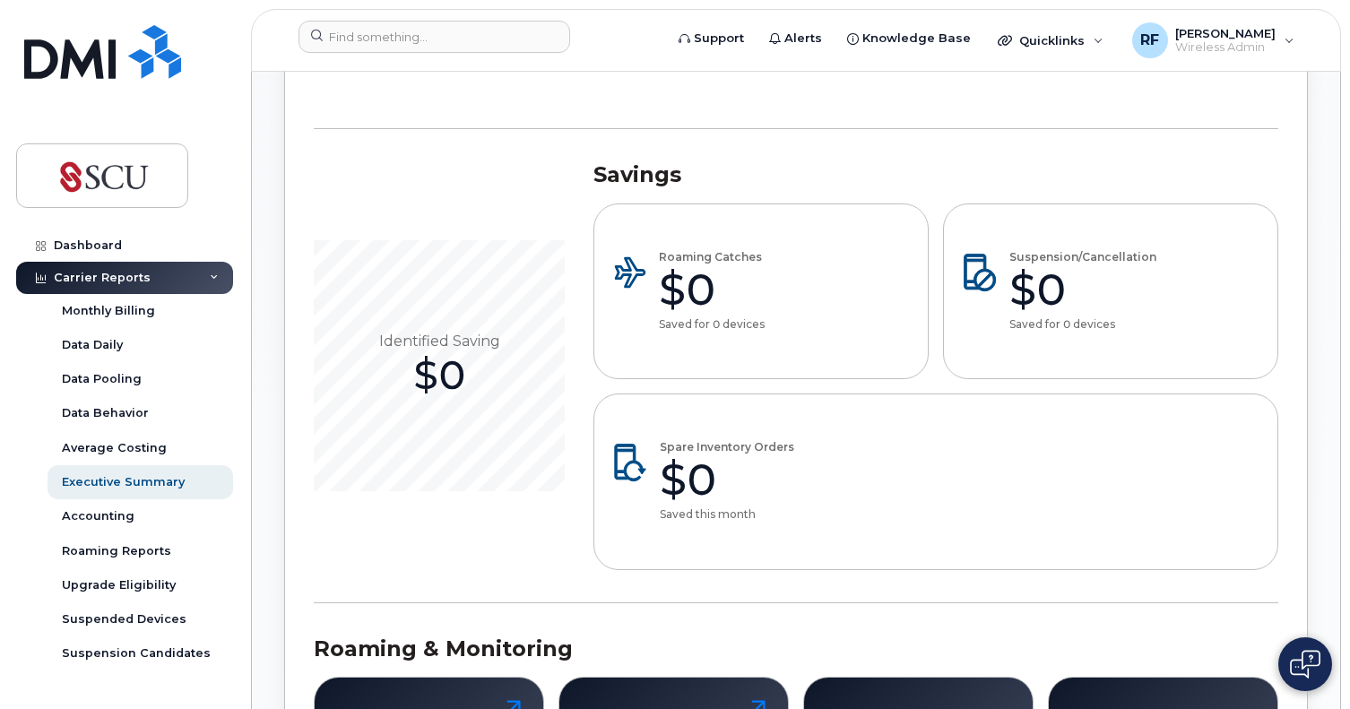
scroll to position [896, 0]
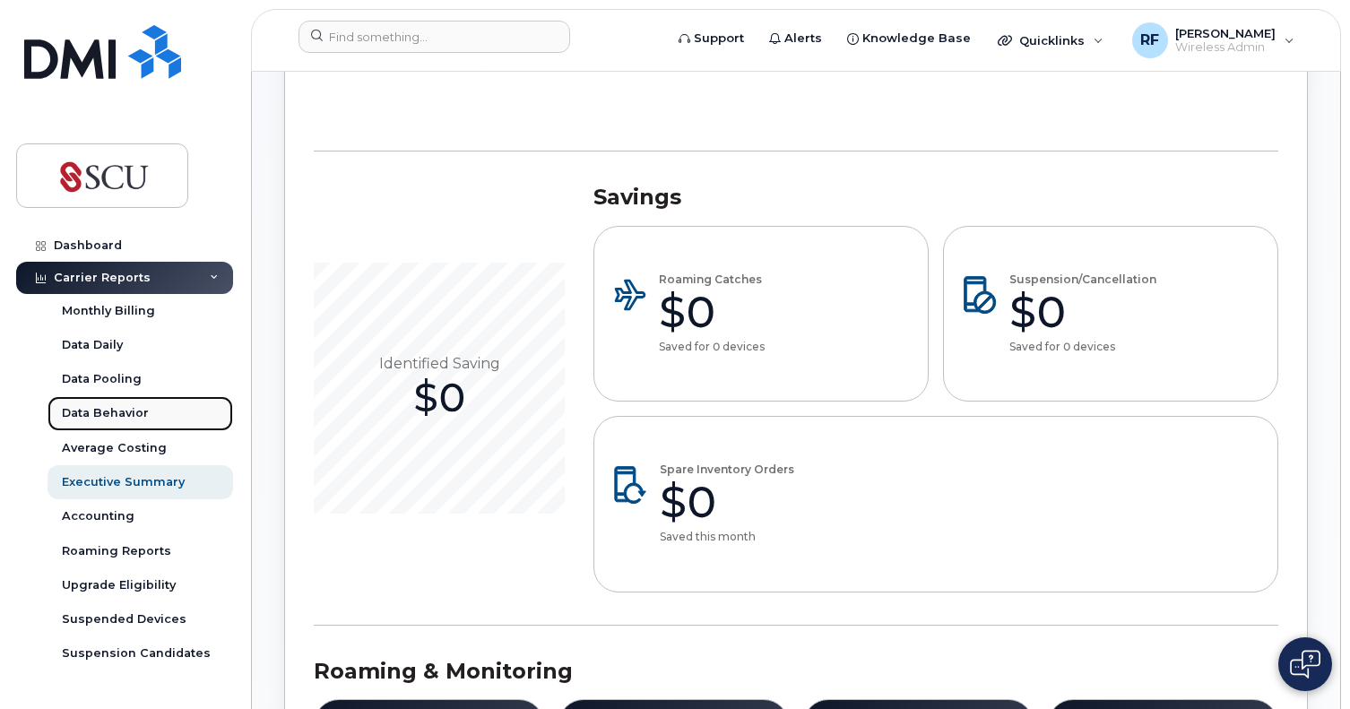
click at [105, 413] on div "Data Behavior" at bounding box center [105, 413] width 87 height 16
